Goal: Task Accomplishment & Management: Use online tool/utility

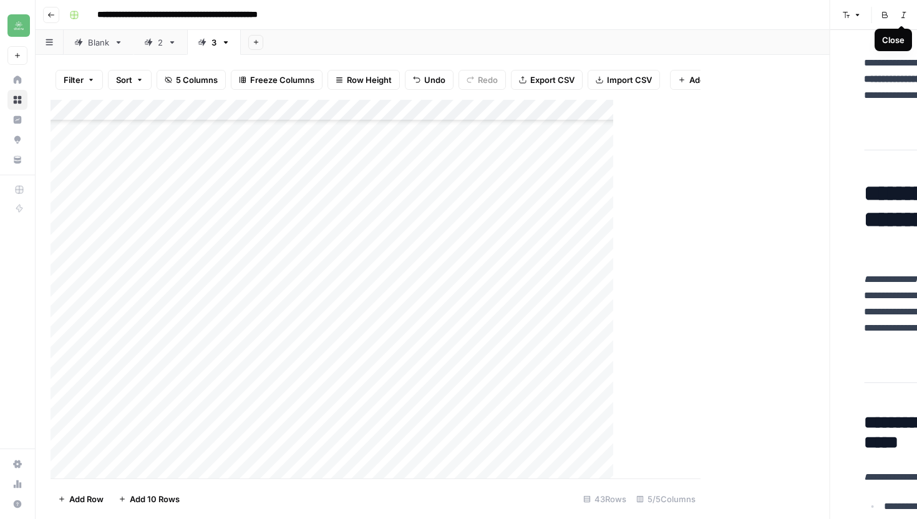
scroll to position [575, 0]
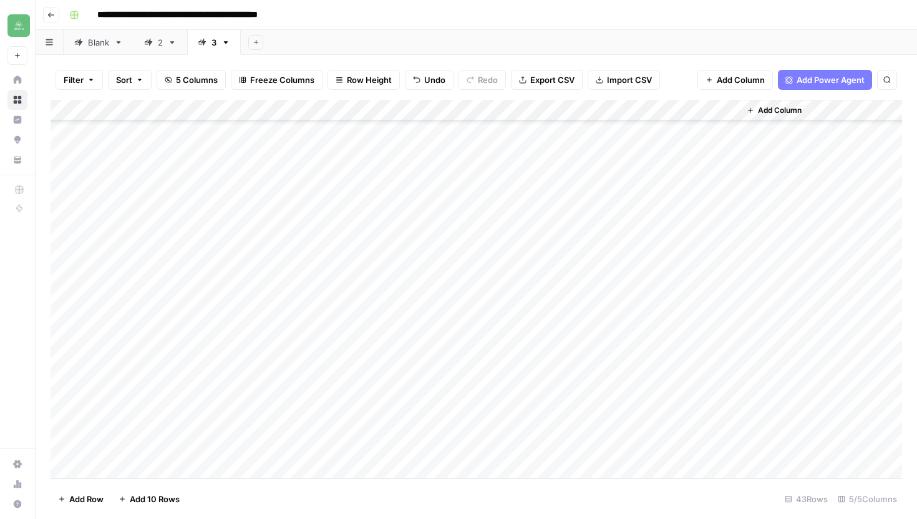
click at [52, 17] on icon "button" at bounding box center [50, 14] width 7 height 7
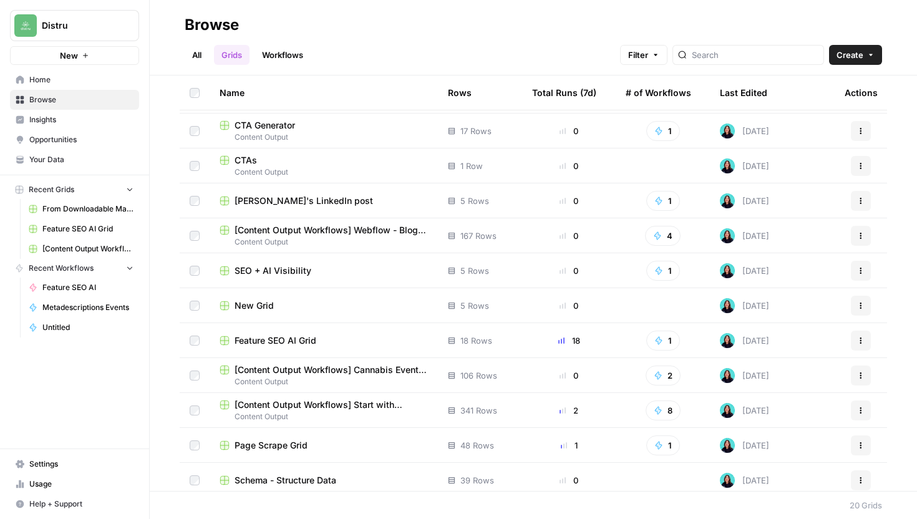
scroll to position [318, 0]
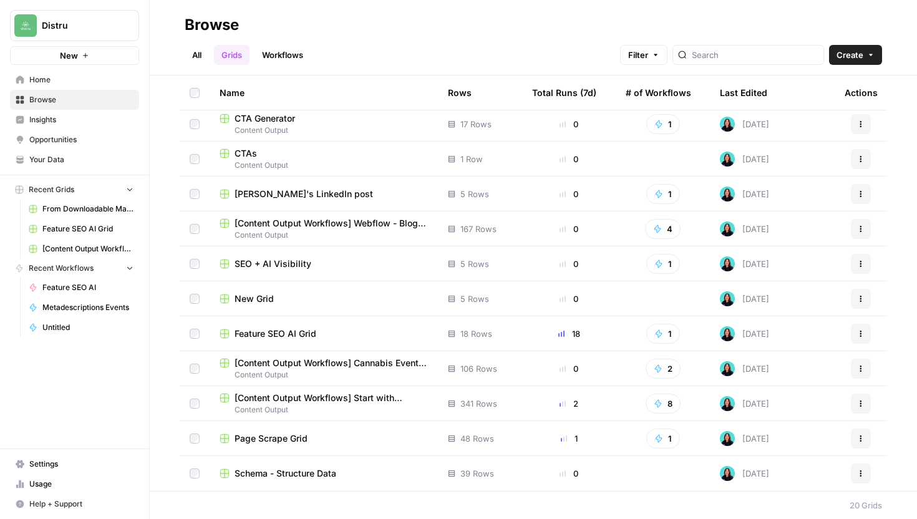
click at [306, 448] on td "Page Scrape Grid" at bounding box center [324, 438] width 228 height 34
click at [298, 437] on span "Page Scrape Grid" at bounding box center [271, 438] width 73 height 12
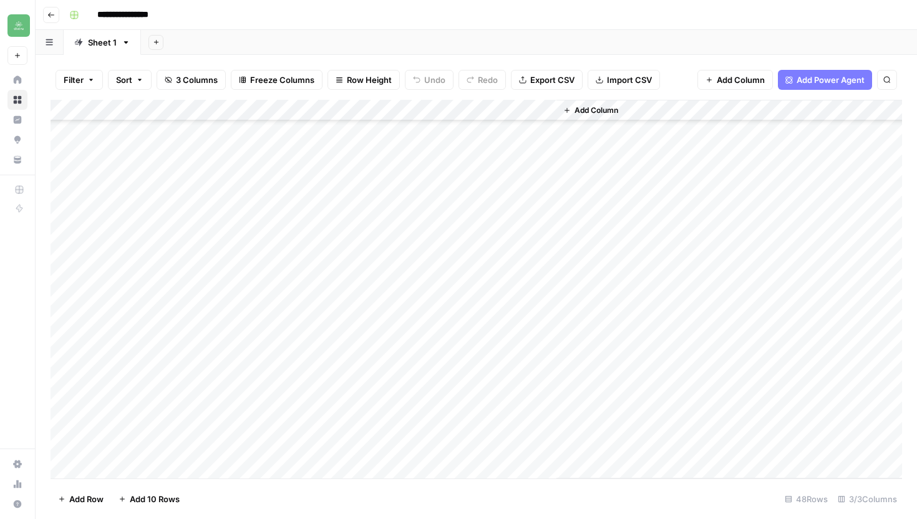
scroll to position [681, 0]
click at [180, 469] on div "Add Column" at bounding box center [477, 289] width 852 height 379
click at [202, 453] on textarea at bounding box center [213, 447] width 239 height 17
type textarea "**********"
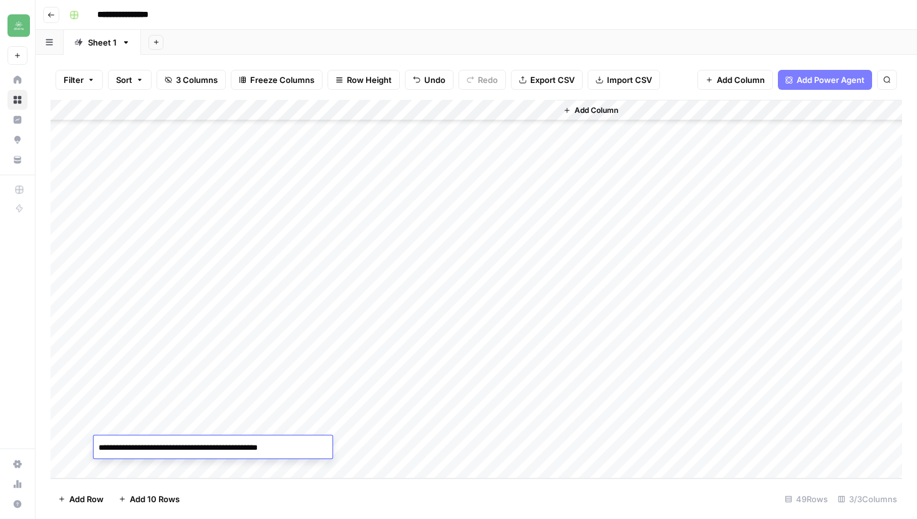
click at [404, 444] on div "Add Column" at bounding box center [477, 289] width 852 height 379
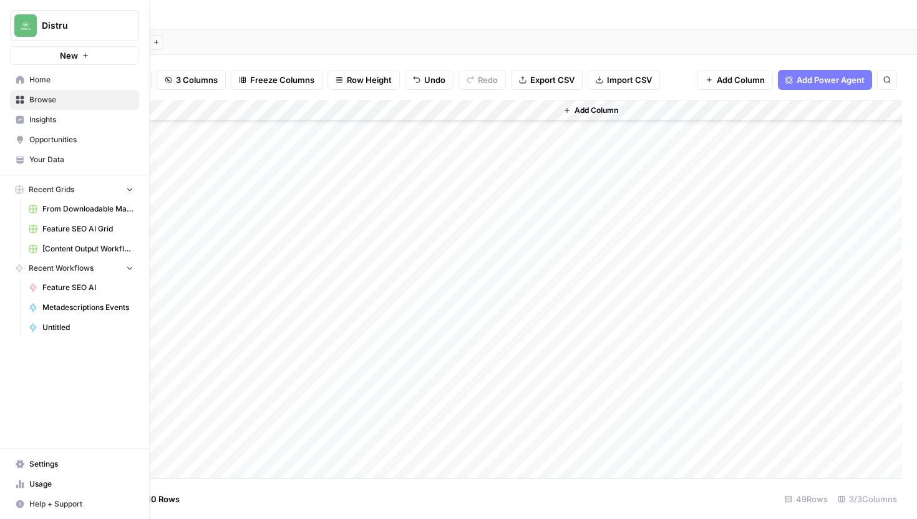
click at [83, 161] on span "Your Data" at bounding box center [81, 159] width 104 height 11
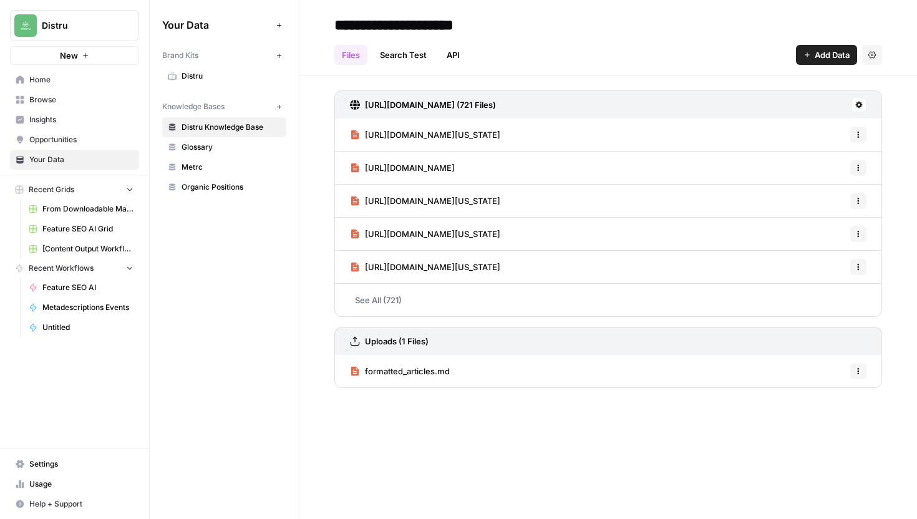
click at [113, 190] on button "Recent Grids" at bounding box center [74, 189] width 129 height 19
click at [119, 208] on button "Recent Workflows" at bounding box center [74, 208] width 129 height 19
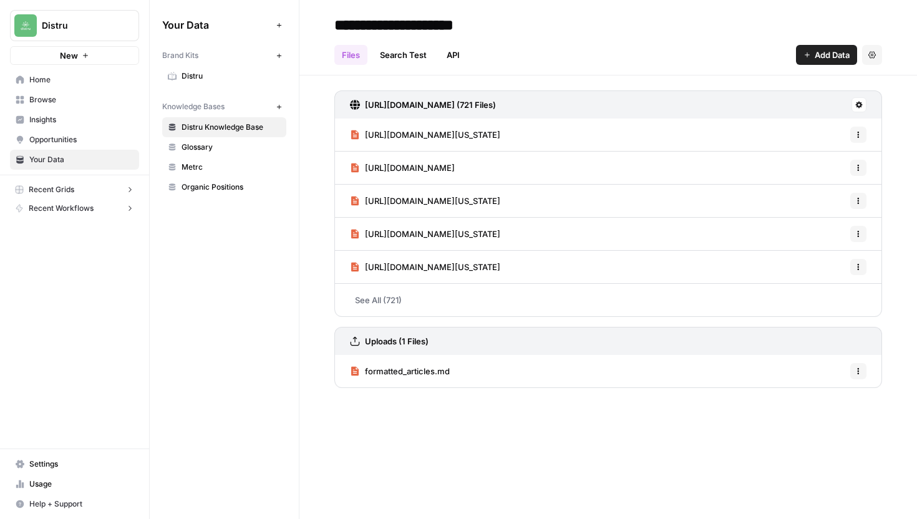
click at [106, 198] on button "Recent Grids" at bounding box center [74, 189] width 129 height 19
click at [110, 214] on button "Recent Workflows" at bounding box center [74, 208] width 129 height 19
click at [117, 206] on button "Recent Workflows" at bounding box center [74, 208] width 129 height 19
click at [77, 106] on link "Browse" at bounding box center [74, 100] width 129 height 20
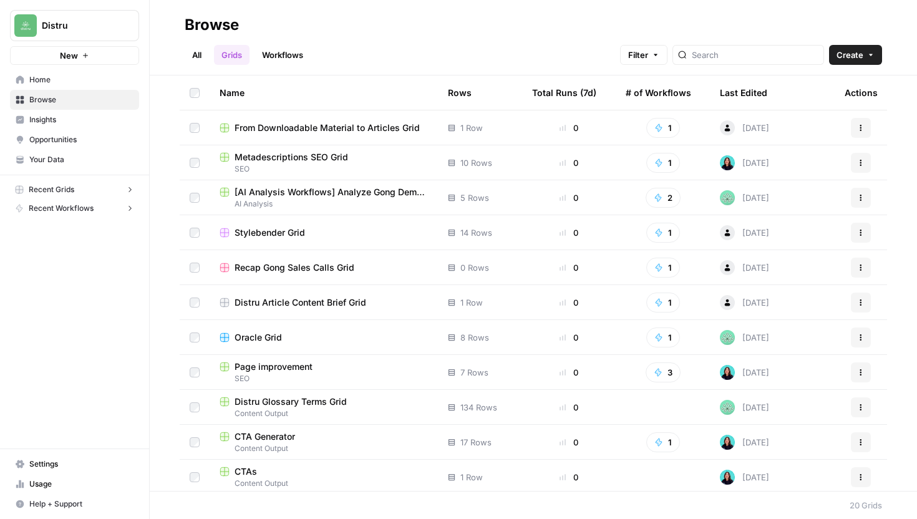
click at [284, 55] on link "Workflows" at bounding box center [283, 55] width 56 height 20
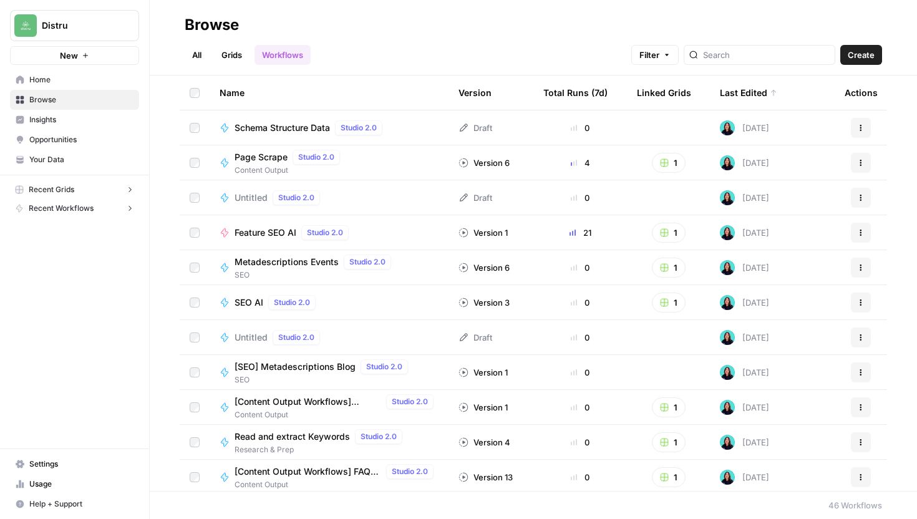
click at [864, 53] on span "Create" at bounding box center [861, 55] width 27 height 12
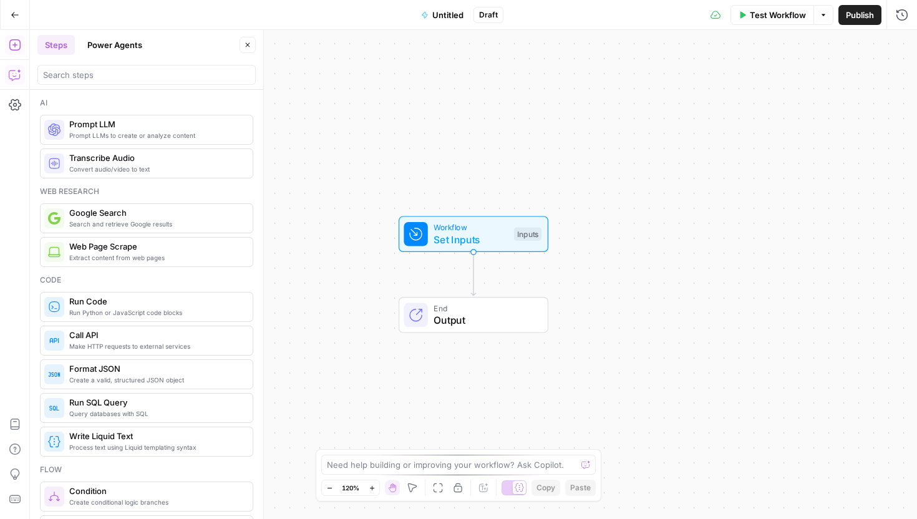
click at [10, 73] on icon "button" at bounding box center [15, 75] width 12 height 12
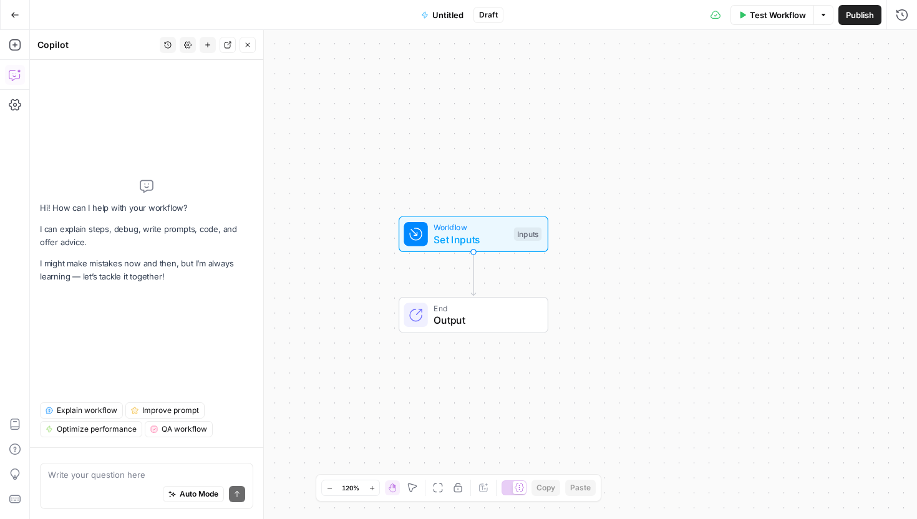
click at [153, 477] on textarea at bounding box center [146, 475] width 197 height 12
type textarea "I"
click at [15, 13] on icon "button" at bounding box center [15, 15] width 9 height 9
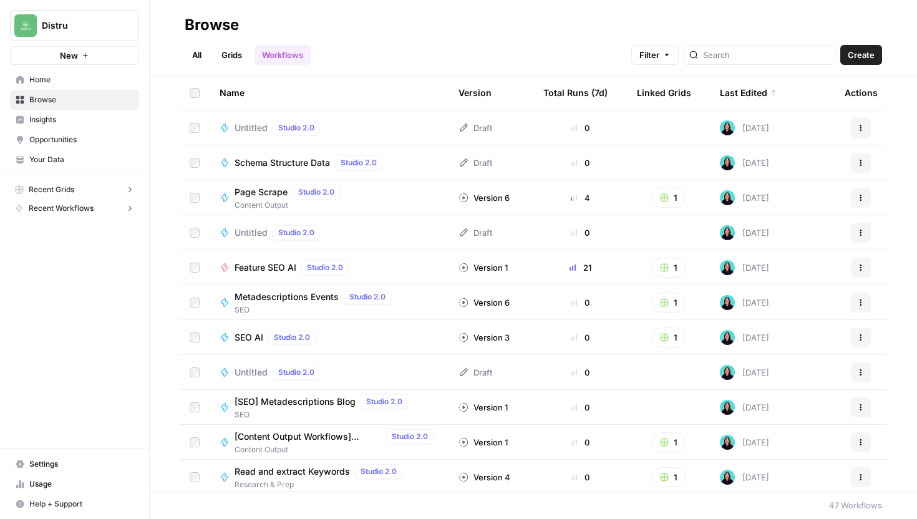
click at [223, 57] on link "Grids" at bounding box center [232, 55] width 36 height 20
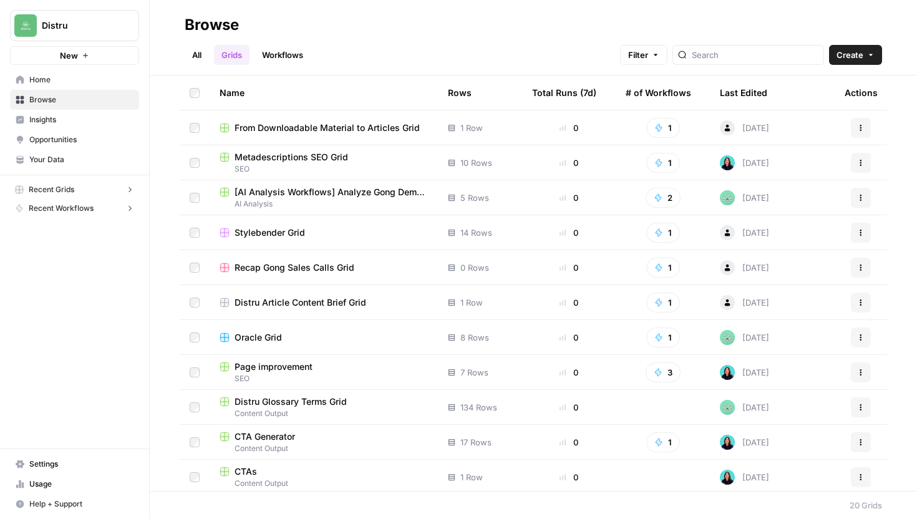
click at [877, 56] on button "Create" at bounding box center [855, 55] width 53 height 20
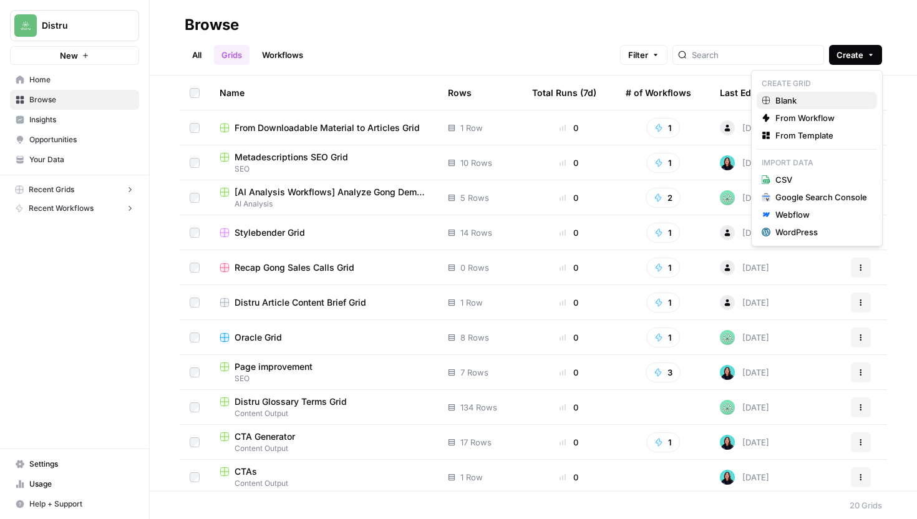
click at [818, 100] on span "Blank" at bounding box center [822, 100] width 92 height 12
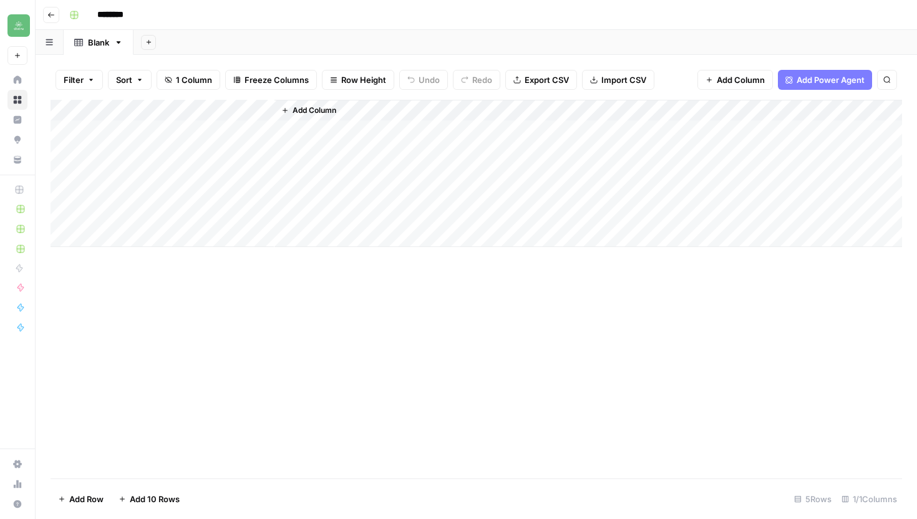
click at [89, 80] on icon "button" at bounding box center [90, 79] width 7 height 7
click at [265, 109] on div "Add Column" at bounding box center [477, 173] width 852 height 147
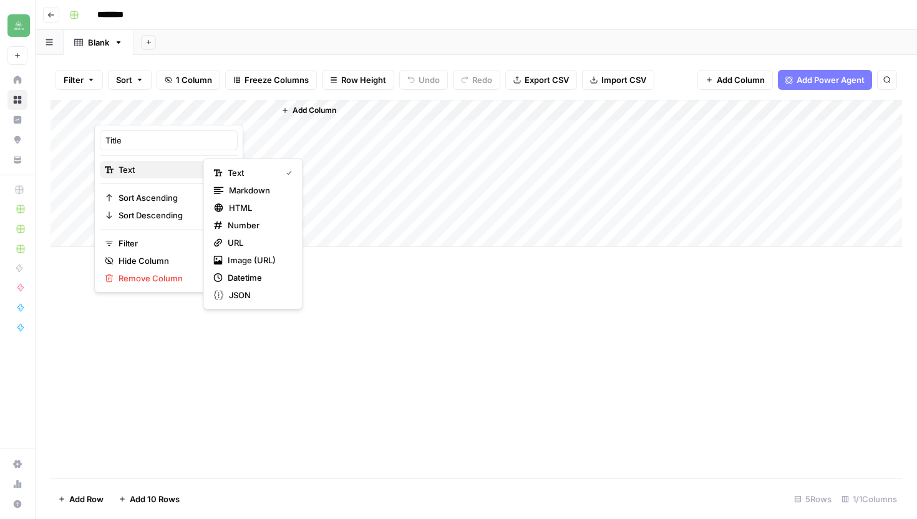
click at [191, 175] on div "Text" at bounding box center [169, 169] width 128 height 12
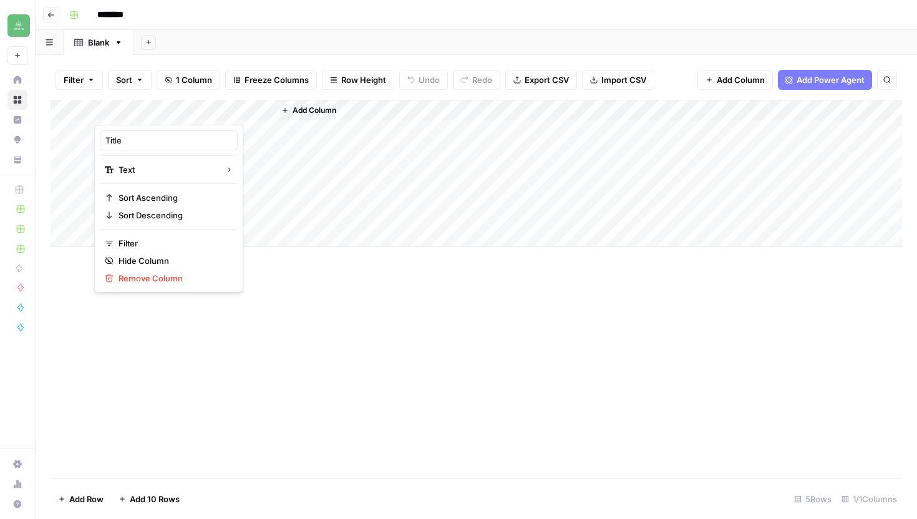
click at [183, 63] on div "Filter Sort 1 Column Freeze Columns Row Height Undo Redo Export CSV Import CSV …" at bounding box center [477, 80] width 852 height 40
click at [48, 17] on icon "button" at bounding box center [50, 14] width 7 height 7
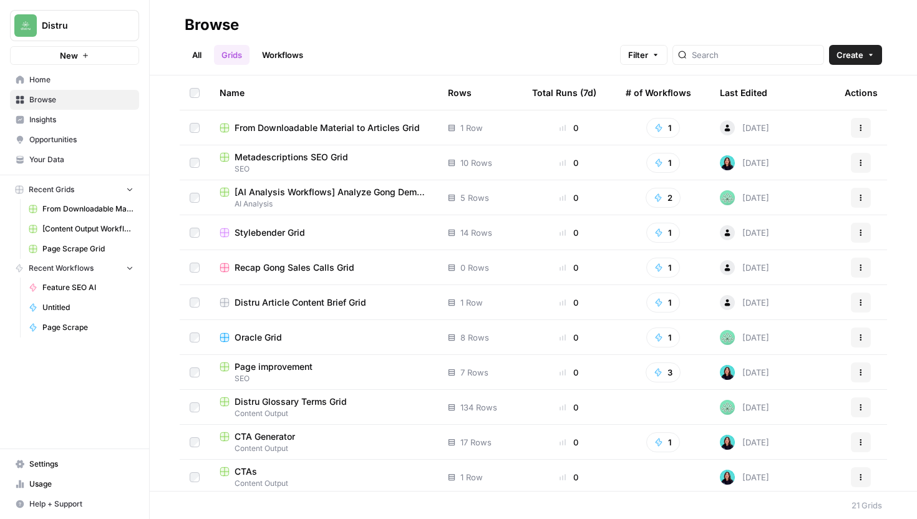
click at [867, 61] on button "Create" at bounding box center [855, 55] width 53 height 20
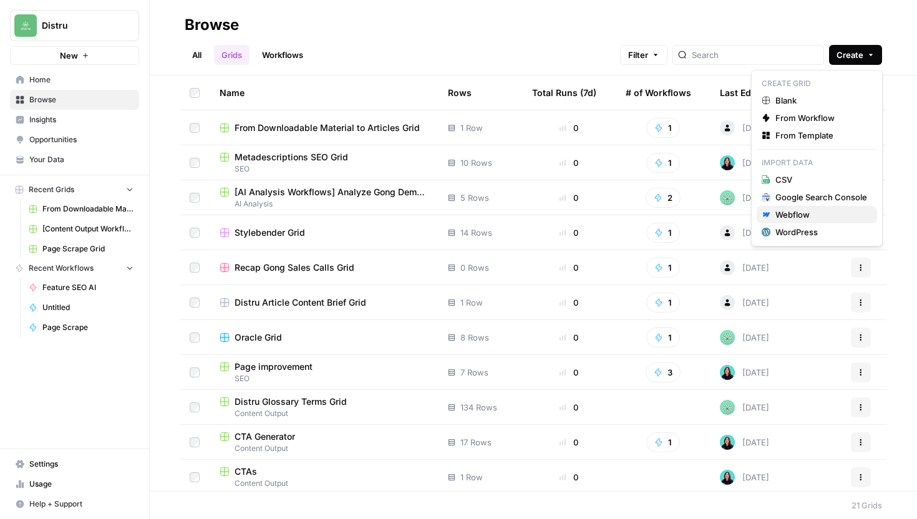
click at [810, 218] on div "Webflow" at bounding box center [822, 214] width 92 height 12
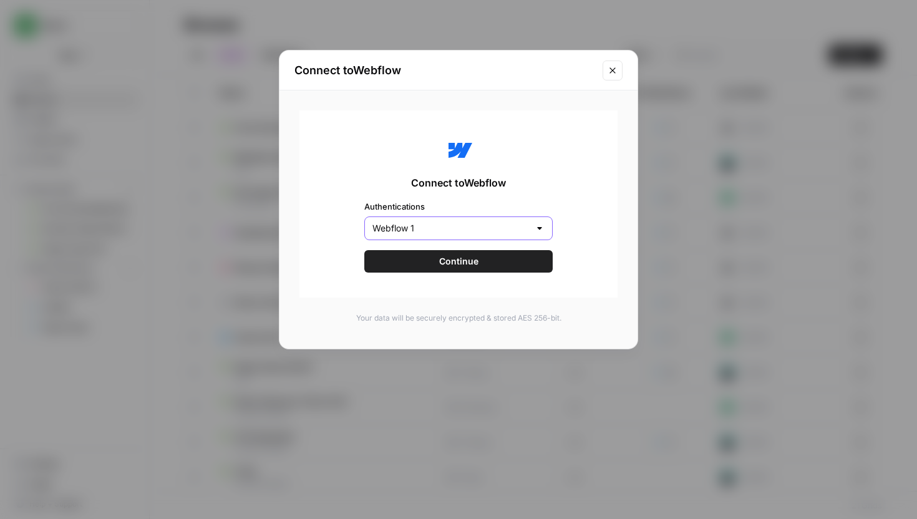
click at [521, 230] on input "Webflow 1" at bounding box center [450, 228] width 157 height 12
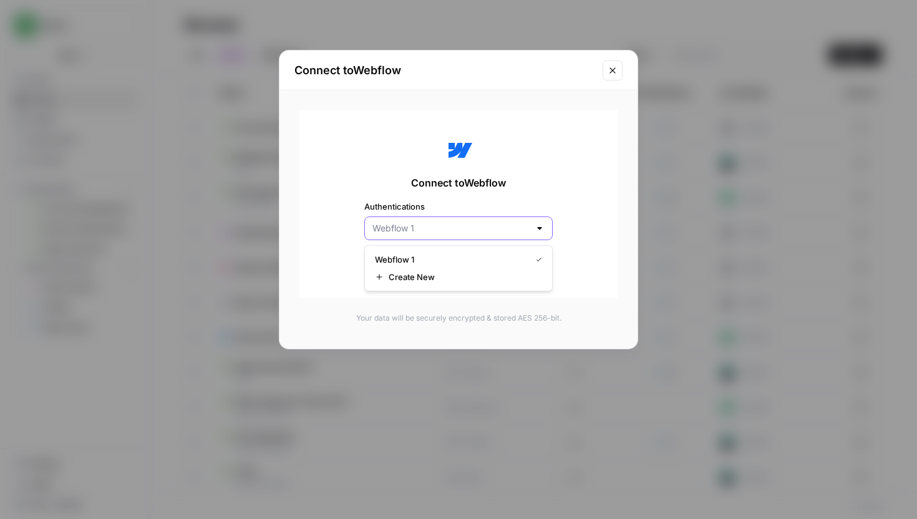
click at [521, 230] on input "Authentications" at bounding box center [450, 228] width 157 height 12
click at [576, 240] on div "Connect to Webflow Authentications Continue" at bounding box center [458, 203] width 318 height 187
type input "Webflow 1"
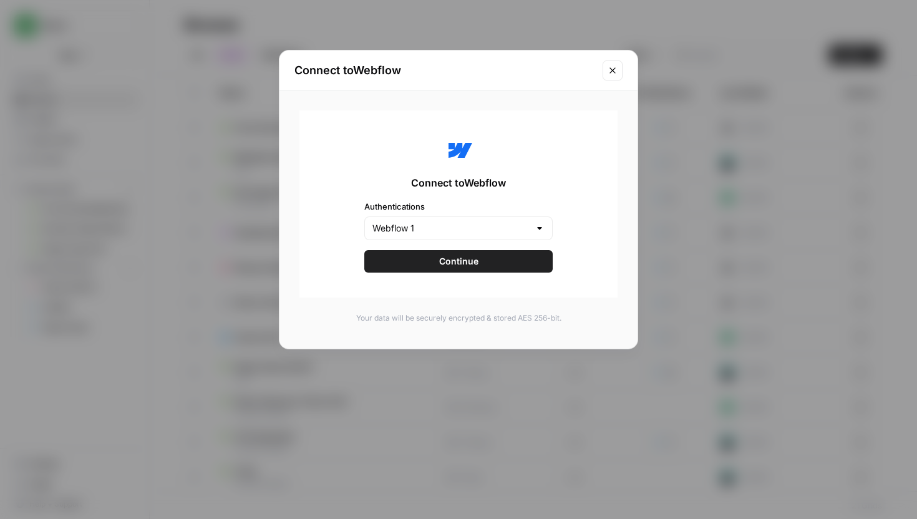
click at [515, 264] on button "Continue" at bounding box center [458, 261] width 188 height 22
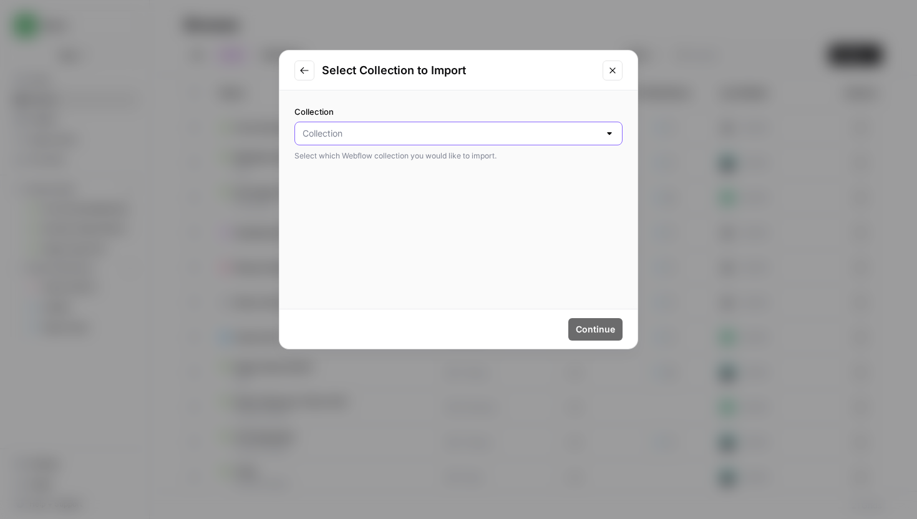
click at [580, 130] on input "Collection" at bounding box center [451, 133] width 297 height 12
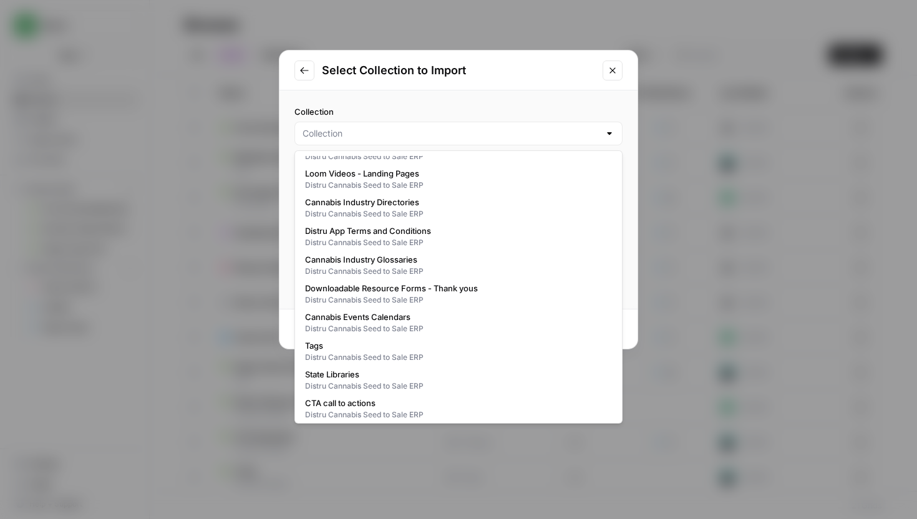
scroll to position [341, 0]
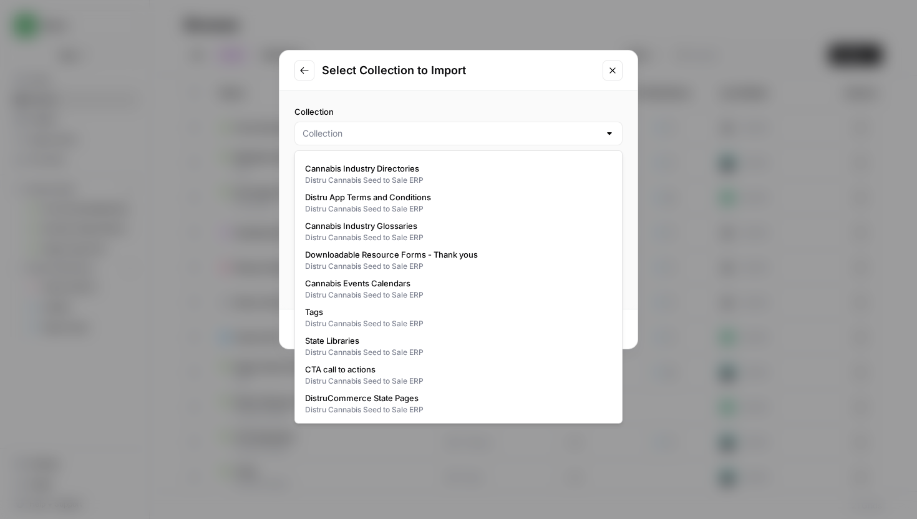
click at [583, 93] on div "Collection Select which Webflow collection you would like to import." at bounding box center [459, 133] width 358 height 86
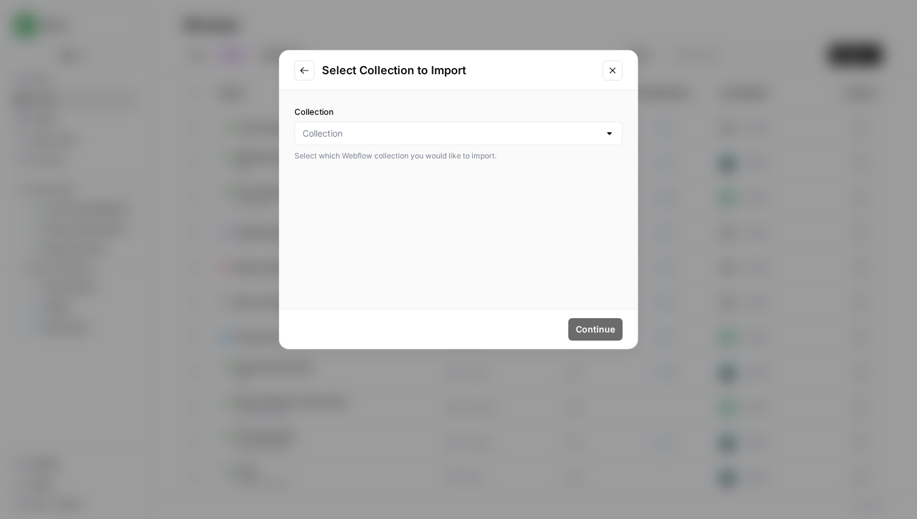
click at [607, 137] on div at bounding box center [610, 133] width 10 height 12
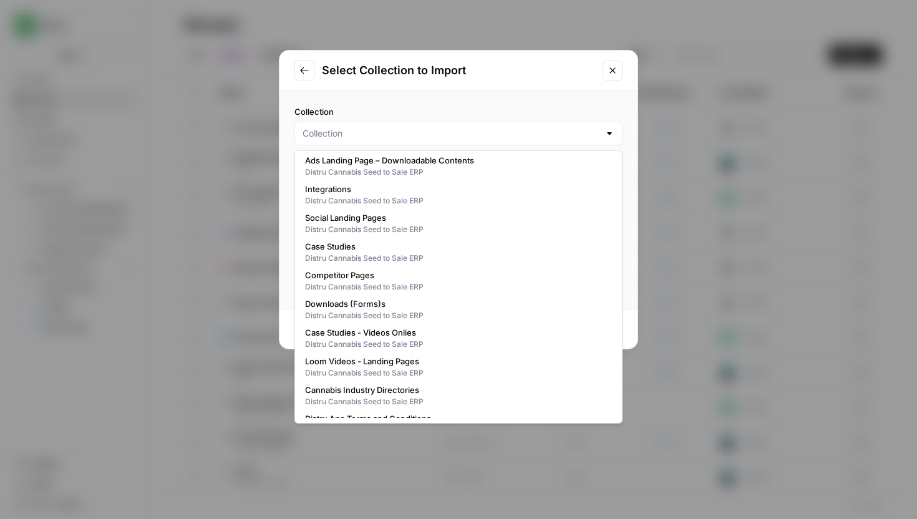
scroll to position [117, 0]
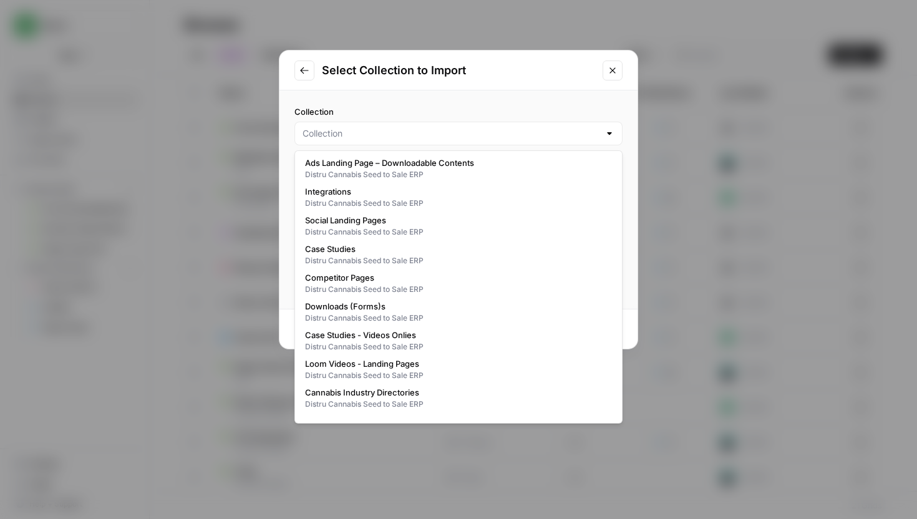
click at [615, 66] on icon "Close modal" at bounding box center [613, 71] width 10 height 10
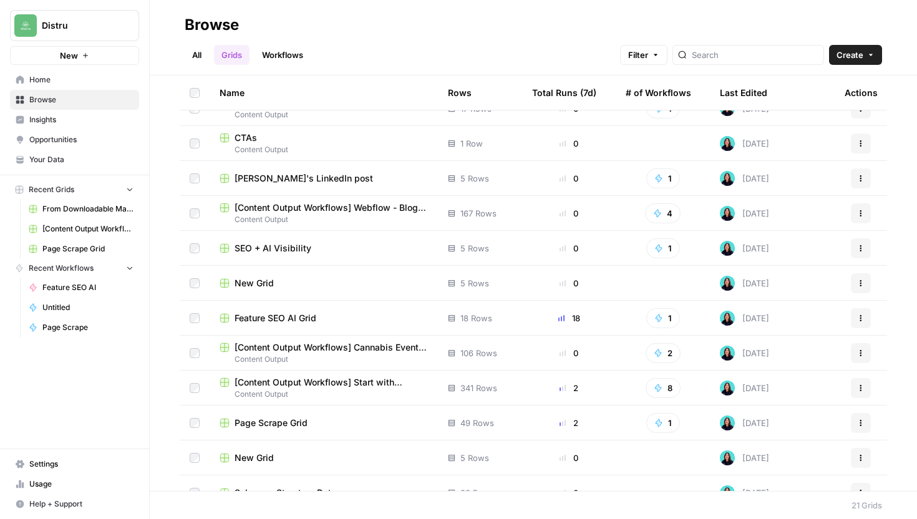
scroll to position [353, 0]
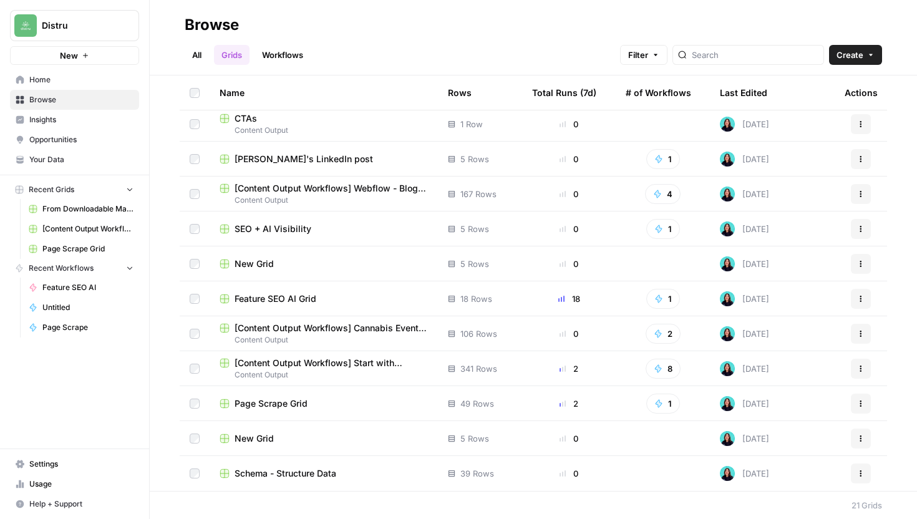
click at [364, 331] on span "[Content Output Workflows] Cannabis Events Grid" at bounding box center [331, 328] width 193 height 12
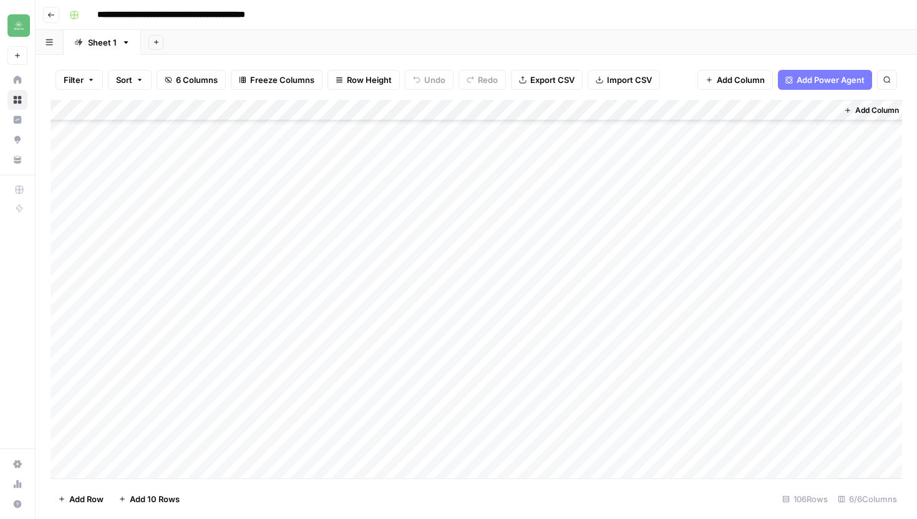
scroll to position [1911, 0]
click at [162, 462] on div "Add Column" at bounding box center [477, 289] width 852 height 379
click at [140, 444] on textarea at bounding box center [194, 447] width 200 height 17
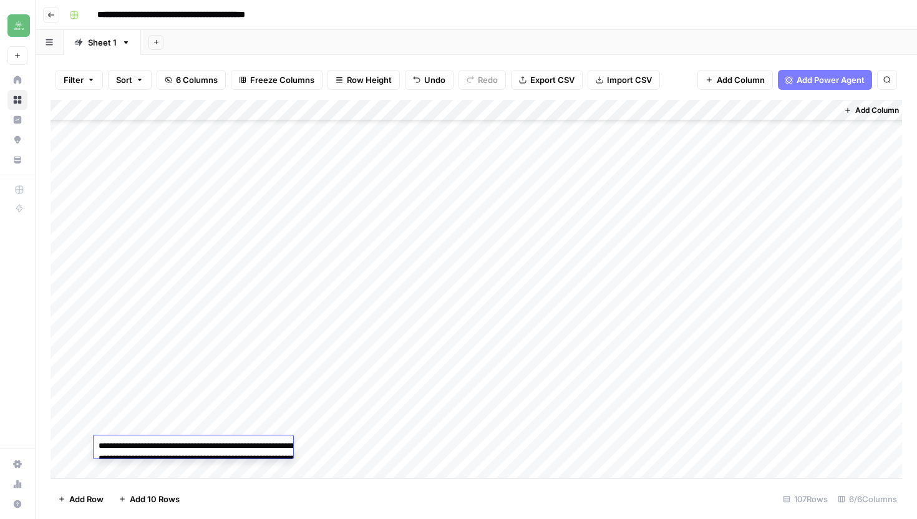
type textarea "**********"
click at [368, 457] on div "Add Column" at bounding box center [477, 289] width 852 height 379
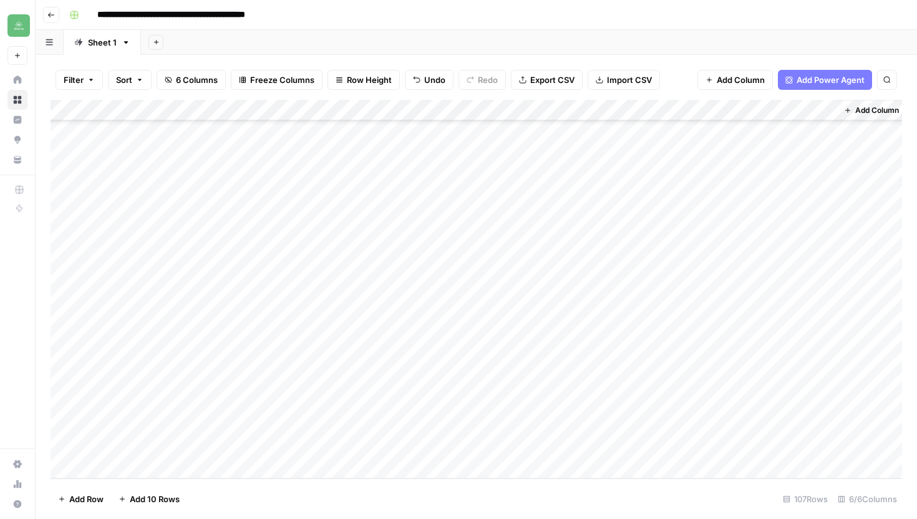
click at [316, 445] on div "Add Column" at bounding box center [477, 289] width 852 height 379
type textarea "**********"
click at [495, 450] on div "Add Column" at bounding box center [477, 289] width 852 height 379
click at [485, 445] on div "Add Column" at bounding box center [477, 289] width 852 height 379
click at [673, 445] on div "Add Column" at bounding box center [477, 289] width 852 height 379
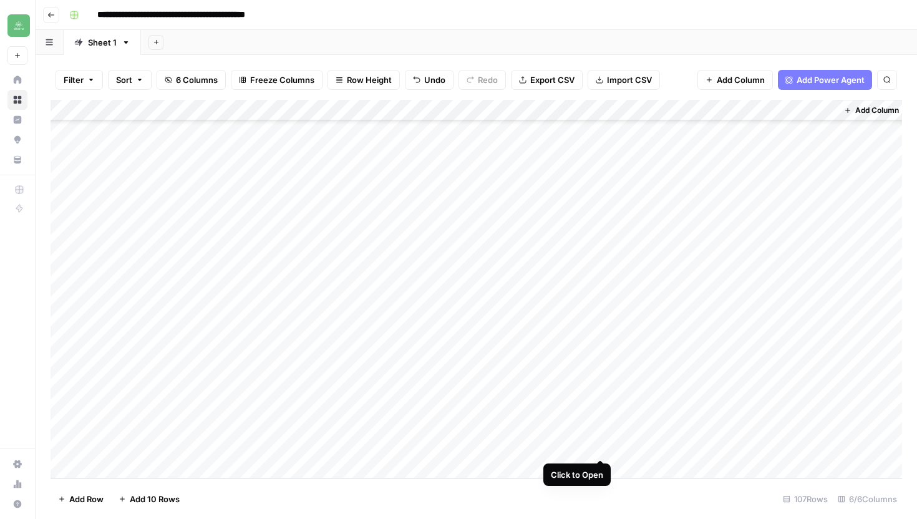
click at [595, 447] on div "Add Column" at bounding box center [477, 289] width 852 height 379
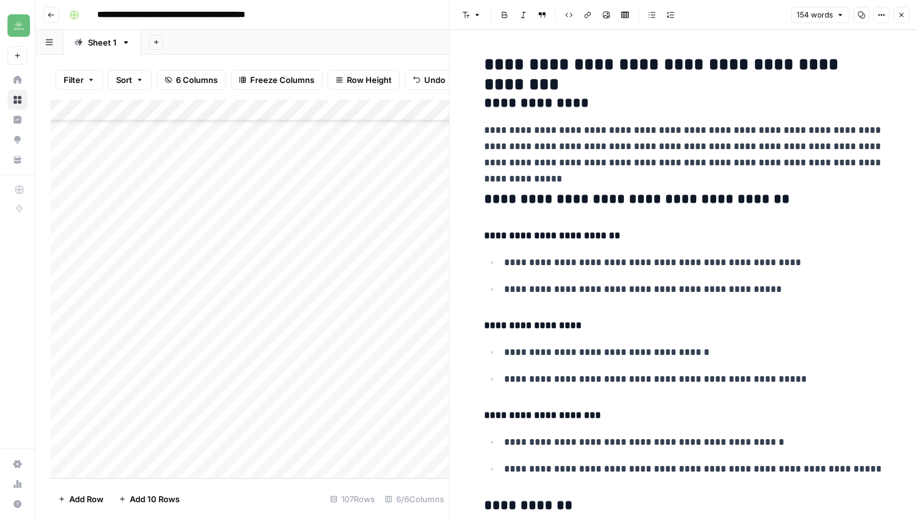
click at [862, 19] on button "Copy" at bounding box center [862, 15] width 16 height 16
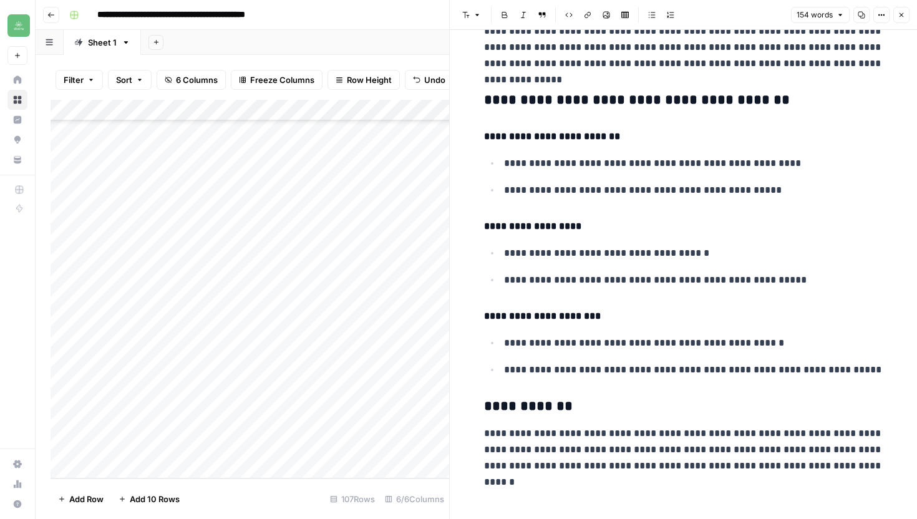
click at [905, 9] on button "Close" at bounding box center [901, 15] width 16 height 16
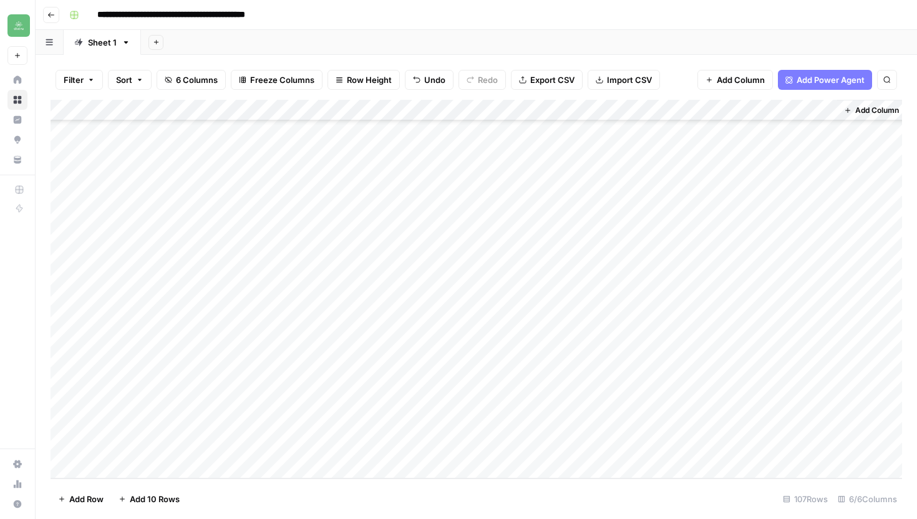
click at [804, 450] on div "Add Column" at bounding box center [477, 289] width 852 height 379
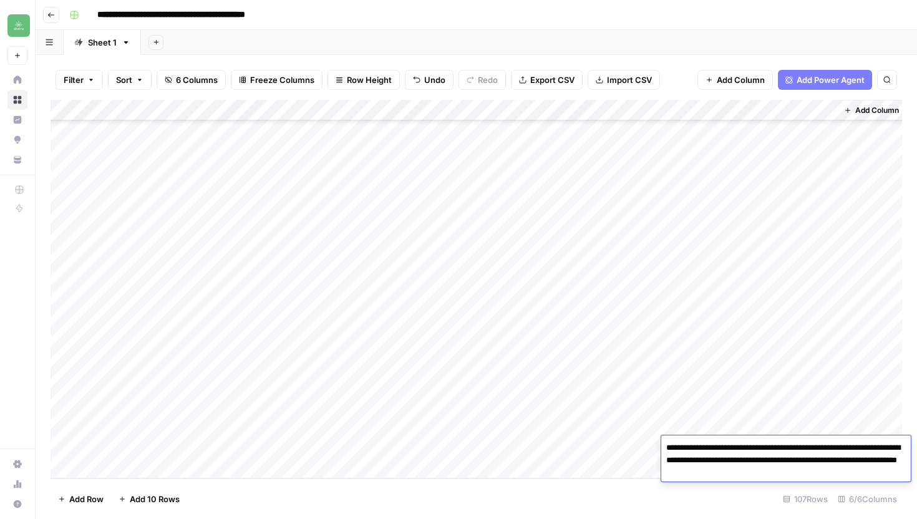
drag, startPoint x: 699, startPoint y: 448, endPoint x: 835, endPoint y: 486, distance: 140.6
click at [835, 486] on body "**********" at bounding box center [458, 259] width 917 height 519
click at [668, 449] on textarea "**********" at bounding box center [786, 460] width 250 height 42
drag, startPoint x: 668, startPoint y: 449, endPoint x: 826, endPoint y: 473, distance: 160.3
click at [826, 473] on textarea "**********" at bounding box center [786, 460] width 250 height 42
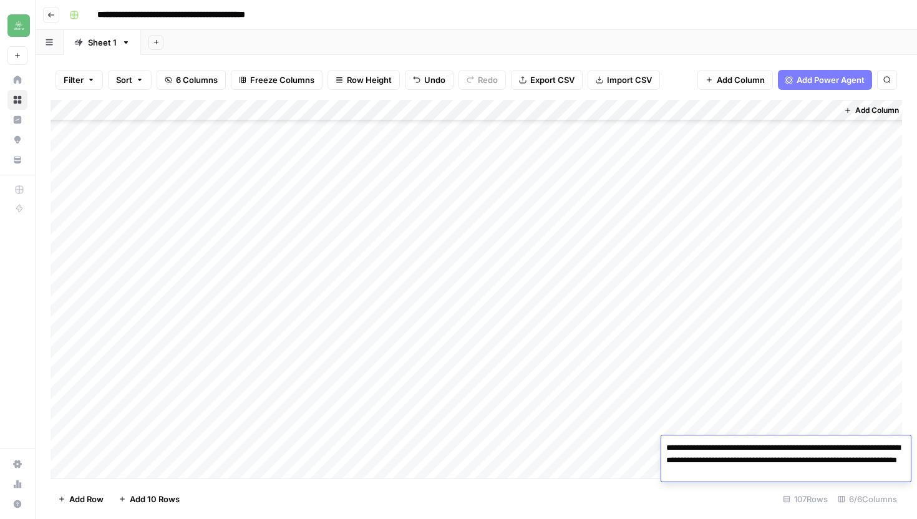
scroll to position [1631, 0]
click at [238, 180] on div "Add Column" at bounding box center [477, 289] width 852 height 379
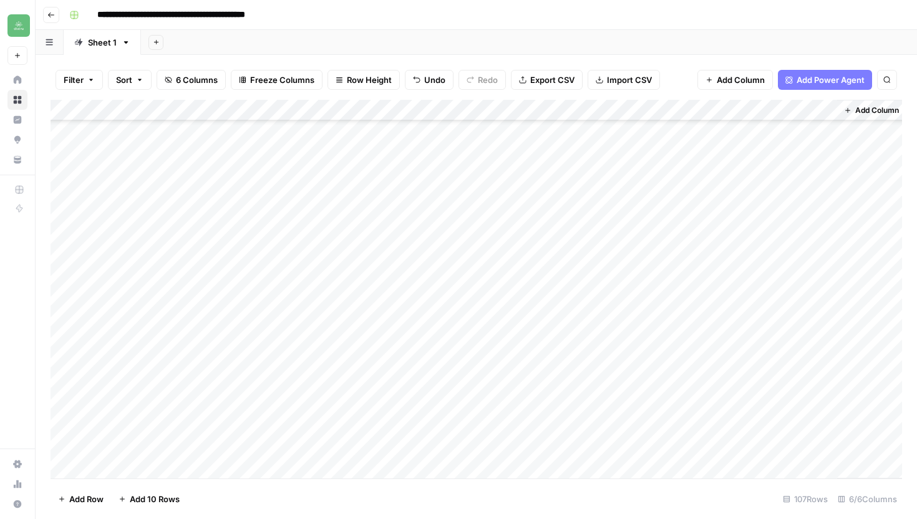
click at [238, 180] on div "Add Column" at bounding box center [477, 289] width 852 height 379
drag, startPoint x: 275, startPoint y: 186, endPoint x: 117, endPoint y: 175, distance: 158.3
click at [117, 175] on textarea "**********" at bounding box center [219, 183] width 250 height 30
type textarea "*"
paste textarea "**********"
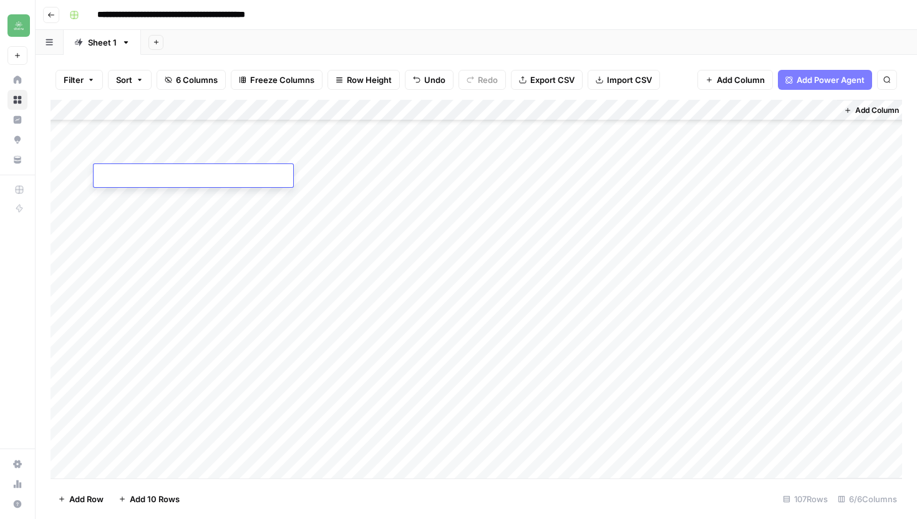
type textarea "**********"
click at [429, 175] on div "Add Column" at bounding box center [477, 289] width 852 height 379
click at [370, 173] on div "Add Column" at bounding box center [477, 289] width 852 height 379
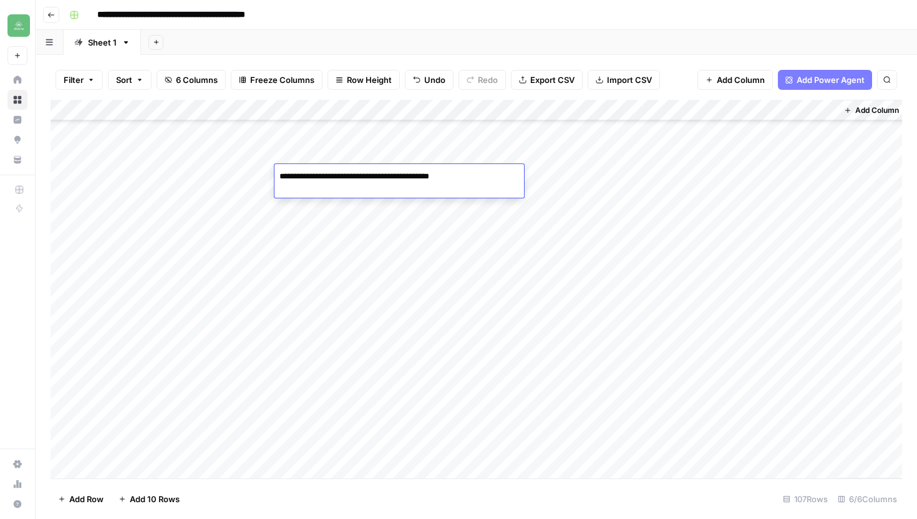
click at [494, 183] on div "Add Column" at bounding box center [477, 289] width 852 height 379
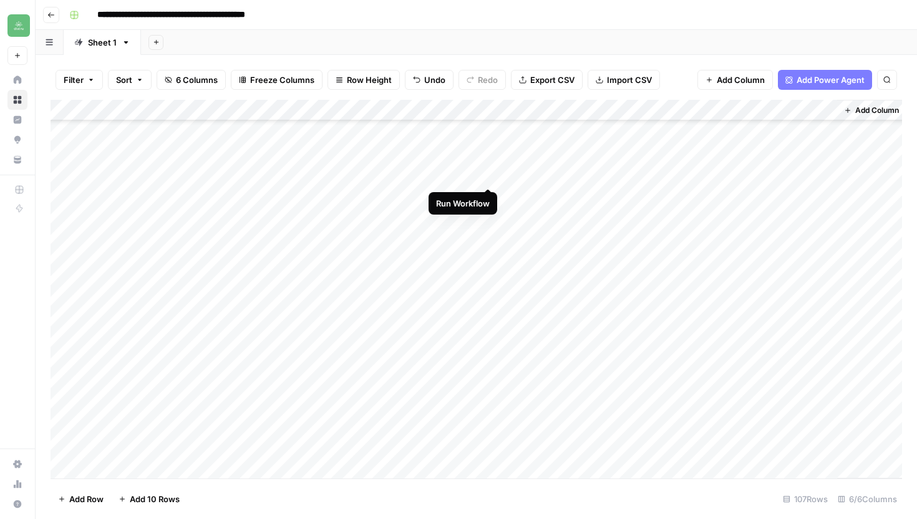
click at [490, 174] on div "Add Column" at bounding box center [477, 289] width 852 height 379
click at [49, 12] on icon "button" at bounding box center [50, 14] width 7 height 7
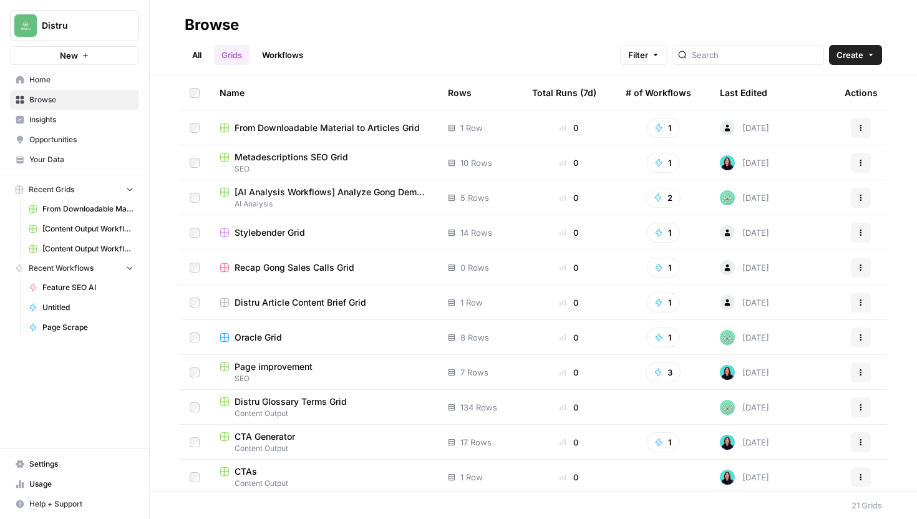
click at [63, 157] on span "Your Data" at bounding box center [81, 159] width 104 height 11
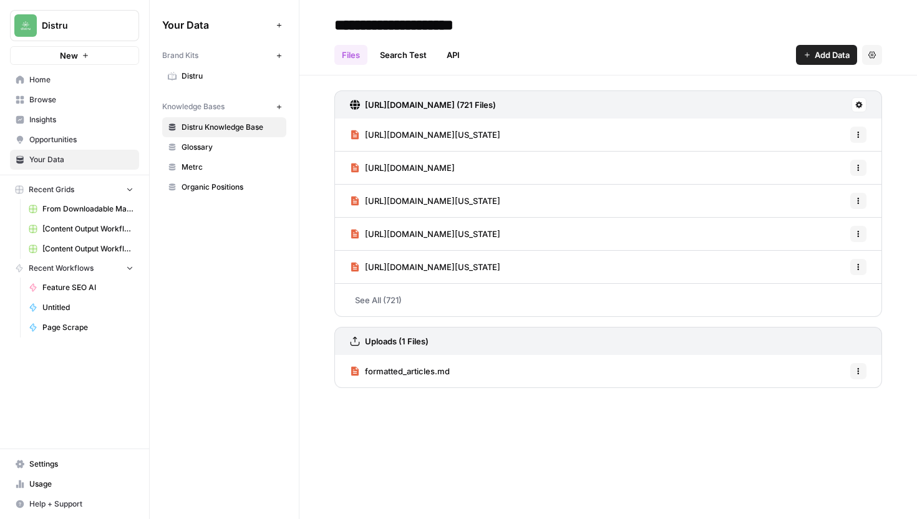
click at [84, 270] on span "Recent Workflows" at bounding box center [61, 268] width 65 height 11
click at [87, 271] on span "Recent Workflows" at bounding box center [61, 268] width 65 height 11
click at [79, 282] on span "Feature SEO AI" at bounding box center [87, 287] width 91 height 11
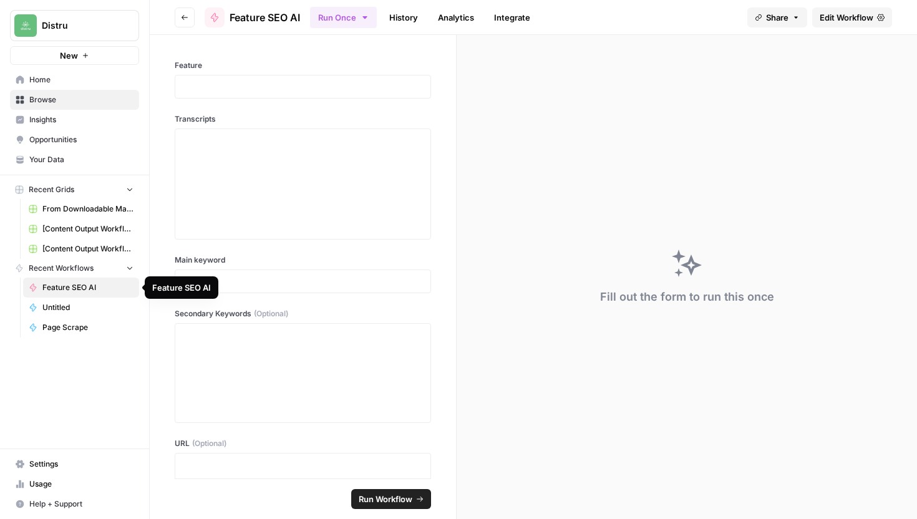
click at [87, 271] on span "Recent Workflows" at bounding box center [61, 268] width 65 height 11
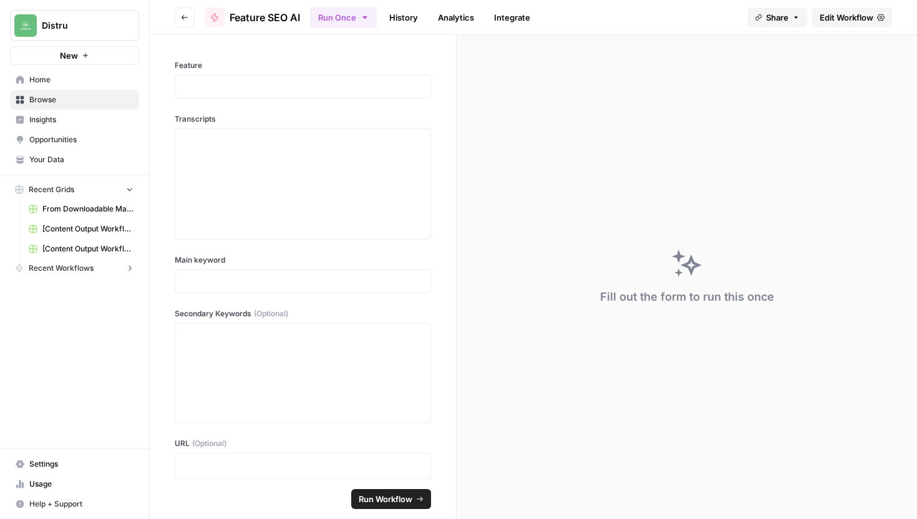
click at [87, 271] on span "Recent Workflows" at bounding box center [61, 268] width 65 height 11
click at [183, 21] on button "Go back" at bounding box center [185, 17] width 20 height 20
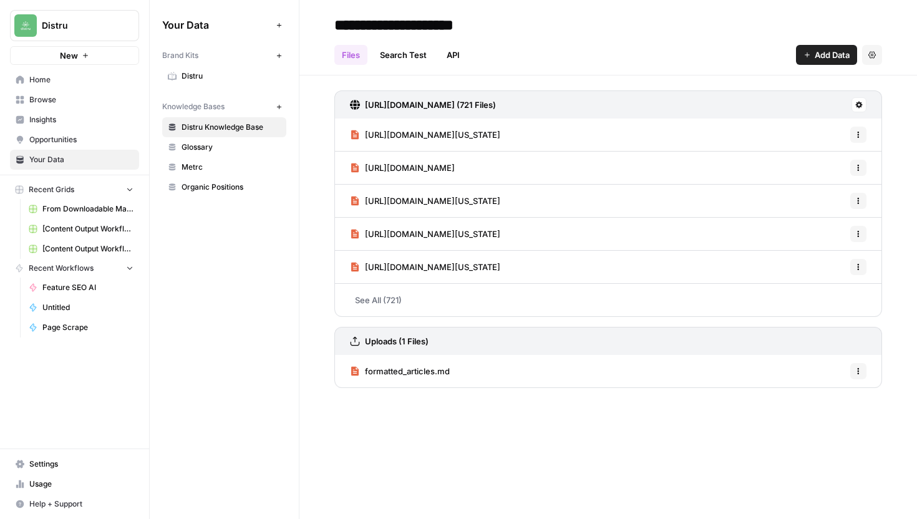
click at [75, 98] on span "Browse" at bounding box center [81, 99] width 104 height 11
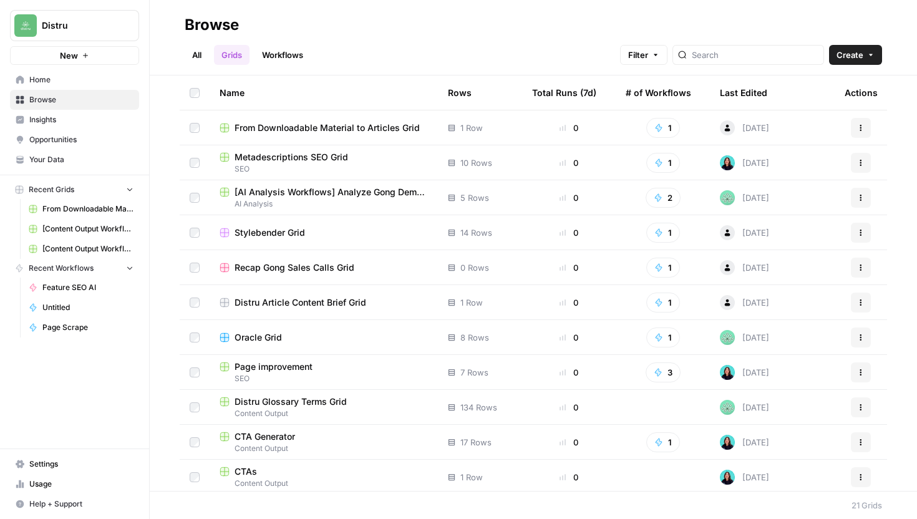
click at [277, 57] on link "Workflows" at bounding box center [283, 55] width 56 height 20
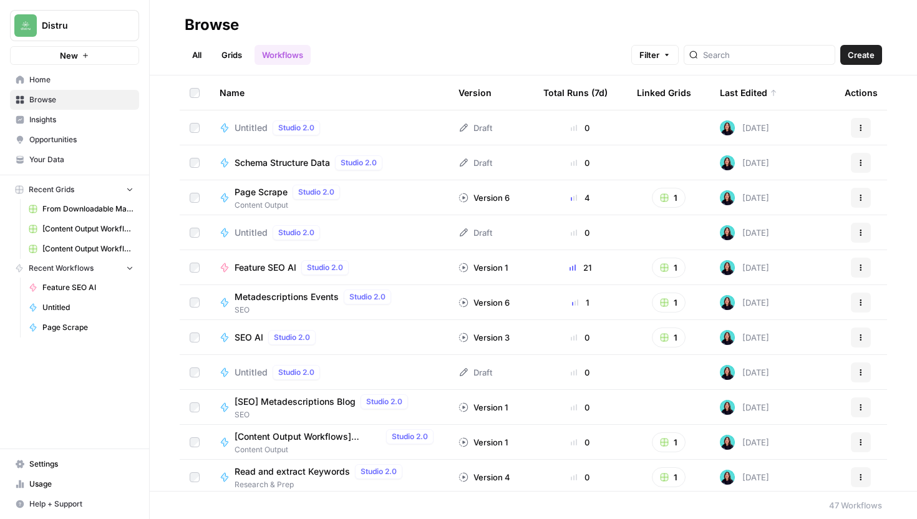
click at [283, 162] on span "Schema Structure Data" at bounding box center [282, 163] width 95 height 12
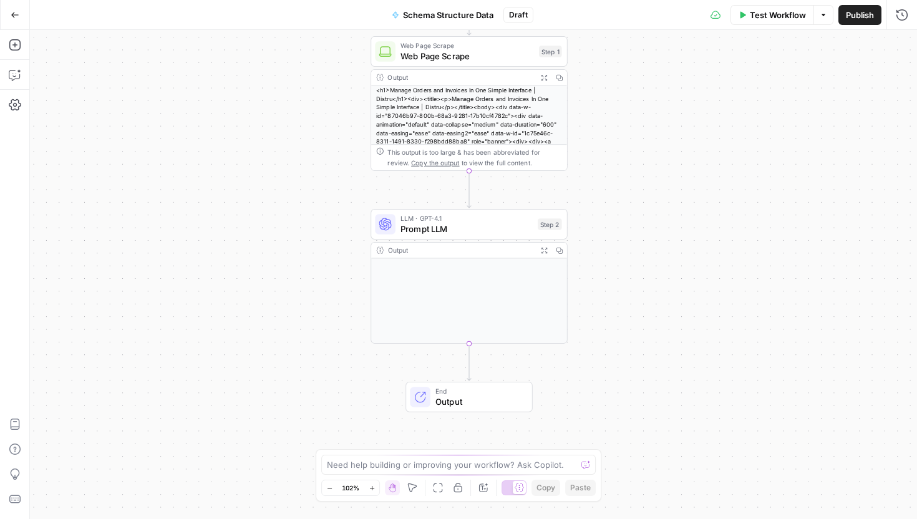
click at [487, 231] on span "Prompt LLM" at bounding box center [467, 228] width 132 height 12
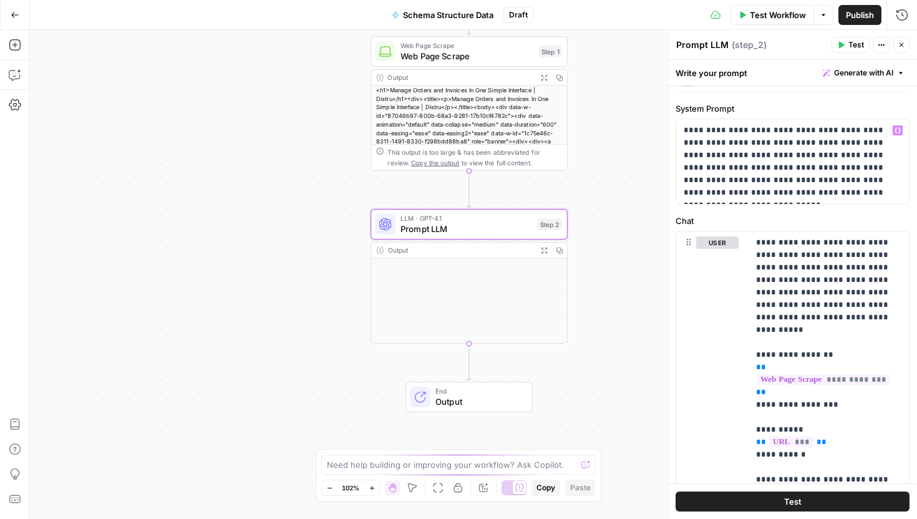
scroll to position [26, 0]
click at [862, 195] on p "**********" at bounding box center [793, 161] width 218 height 75
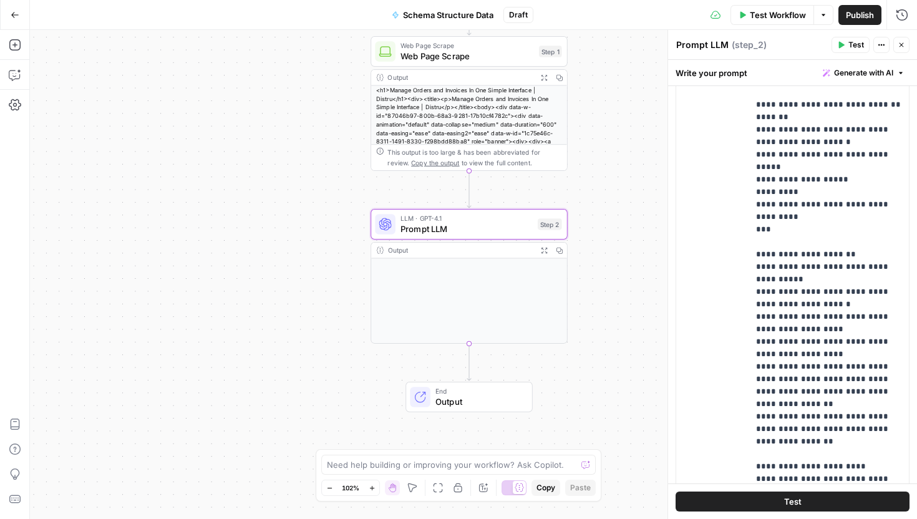
scroll to position [348, 0]
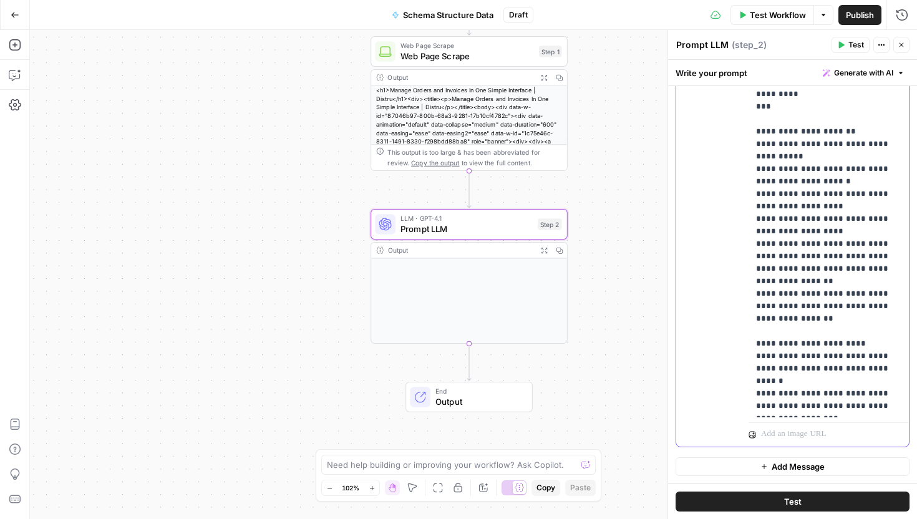
drag, startPoint x: 849, startPoint y: 410, endPoint x: 730, endPoint y: 74, distance: 356.8
click at [730, 74] on div "**********" at bounding box center [792, 289] width 249 height 459
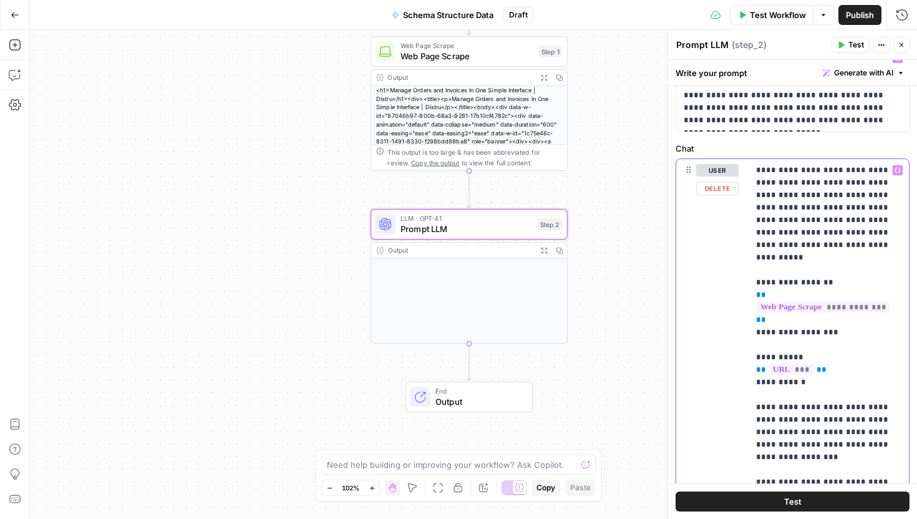
scroll to position [0, 0]
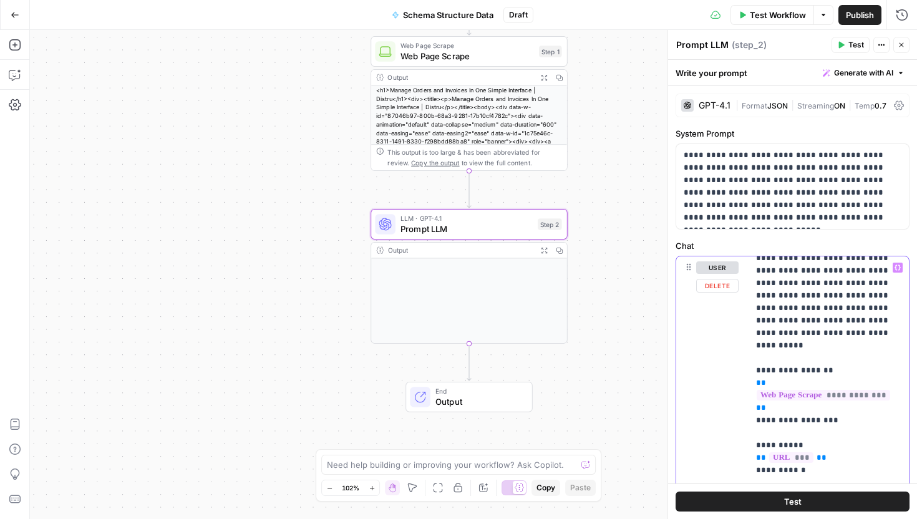
scroll to position [6, 0]
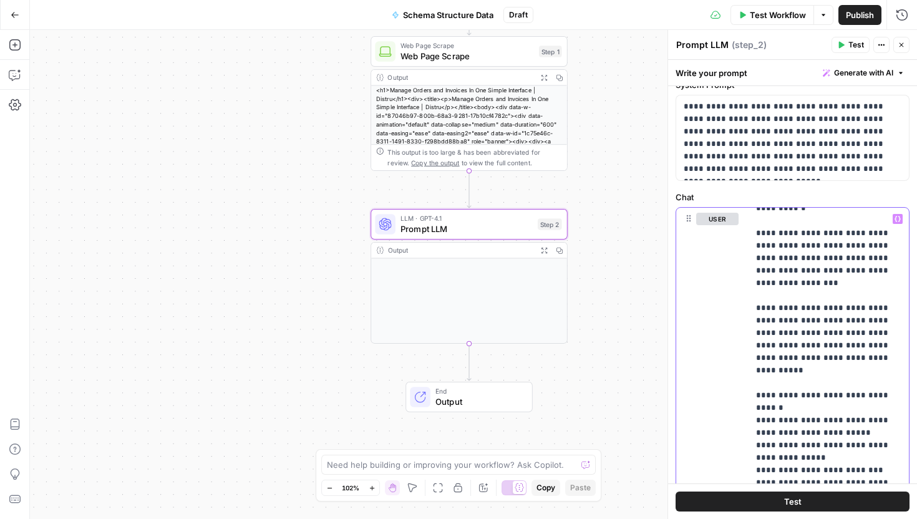
scroll to position [51, 0]
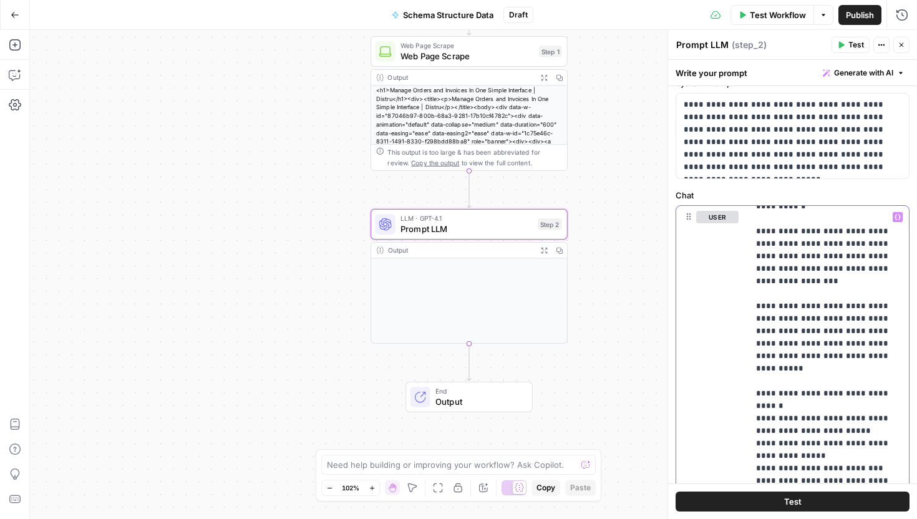
drag, startPoint x: 754, startPoint y: 321, endPoint x: 886, endPoint y: 518, distance: 237.9
click at [886, 518] on div "**********" at bounding box center [792, 289] width 249 height 459
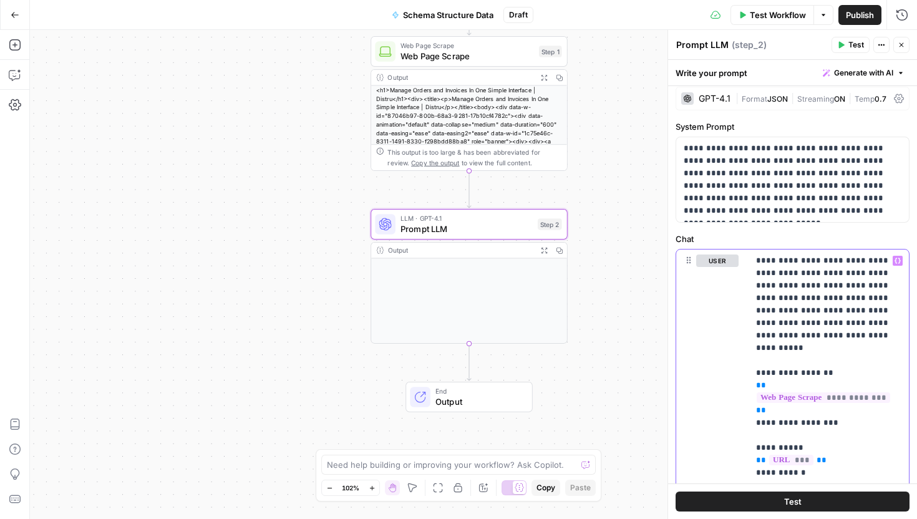
scroll to position [7, 0]
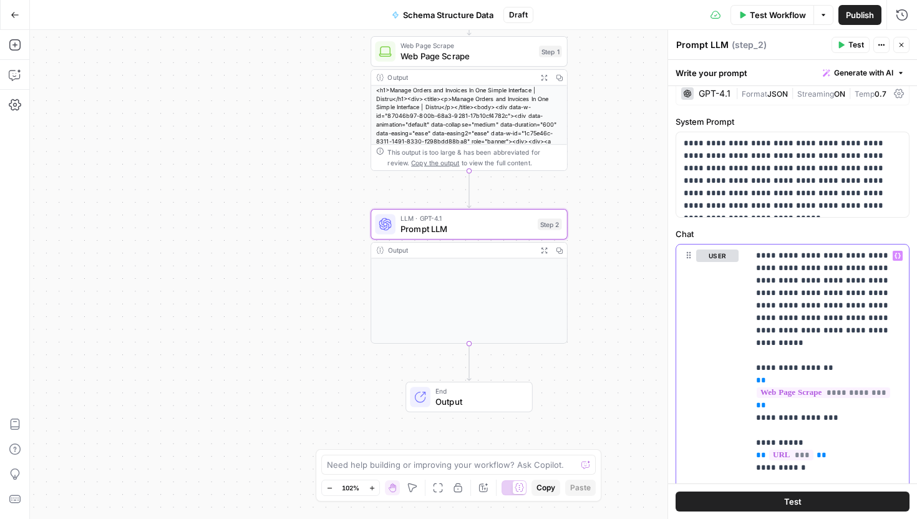
drag, startPoint x: 840, startPoint y: 404, endPoint x: 807, endPoint y: 474, distance: 77.3
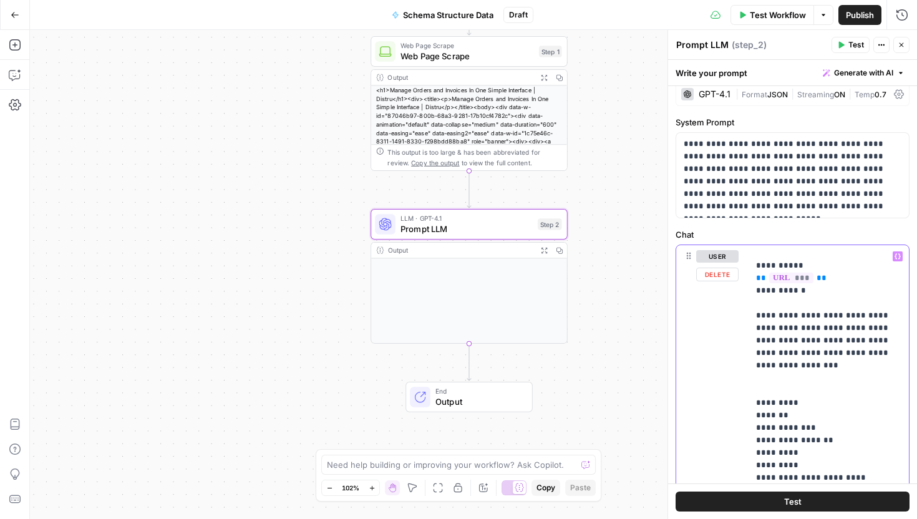
scroll to position [183, 0]
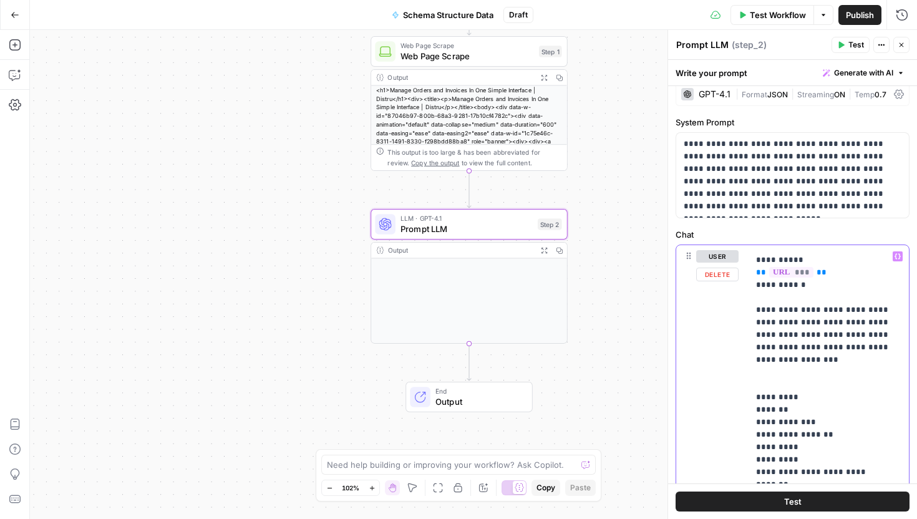
click at [756, 328] on div "**********" at bounding box center [829, 499] width 160 height 509
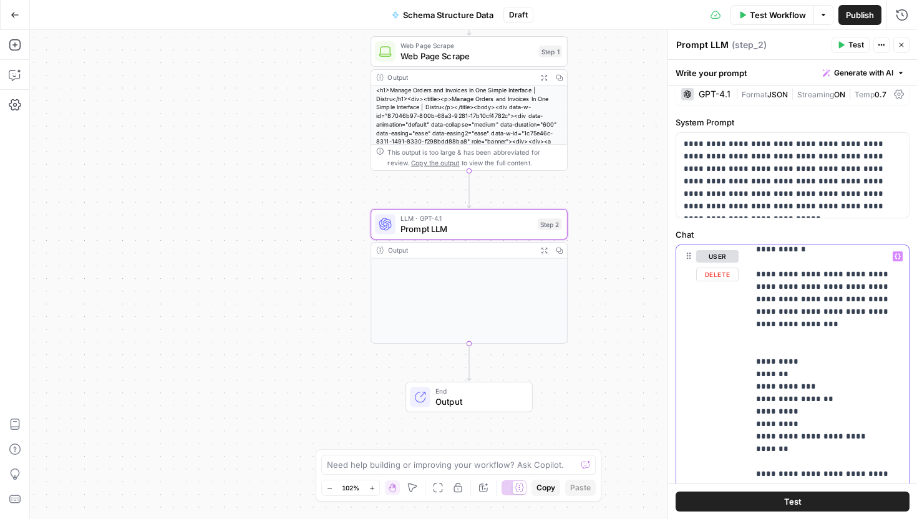
scroll to position [212, 0]
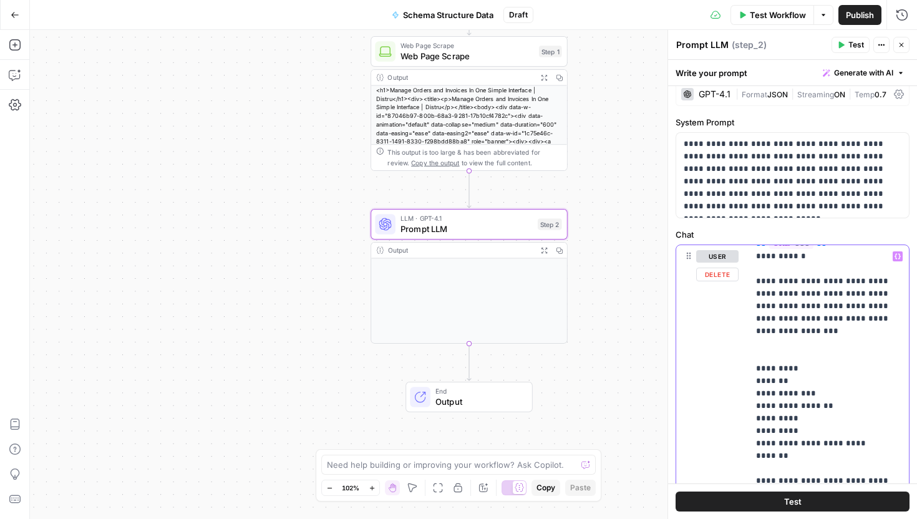
drag, startPoint x: 818, startPoint y: 267, endPoint x: 874, endPoint y: 483, distance: 223.1
click at [883, 497] on div "**********" at bounding box center [792, 289] width 249 height 459
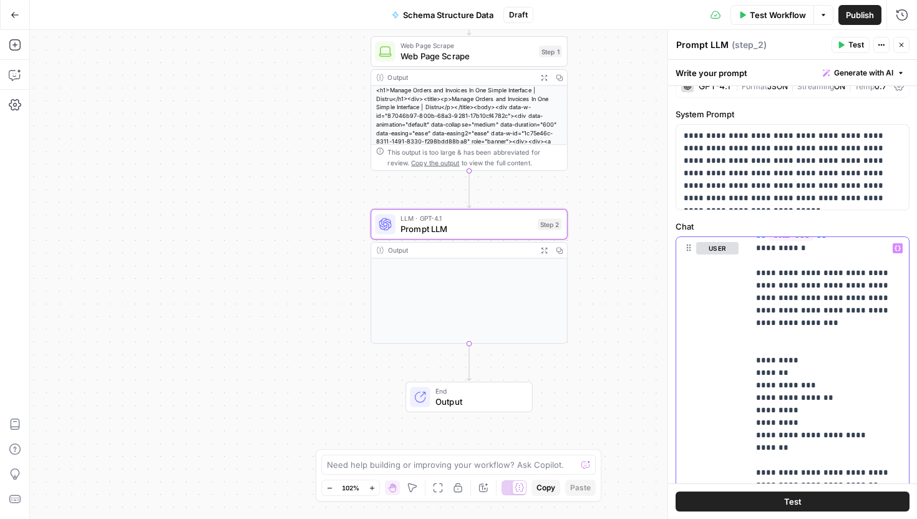
scroll to position [21, 0]
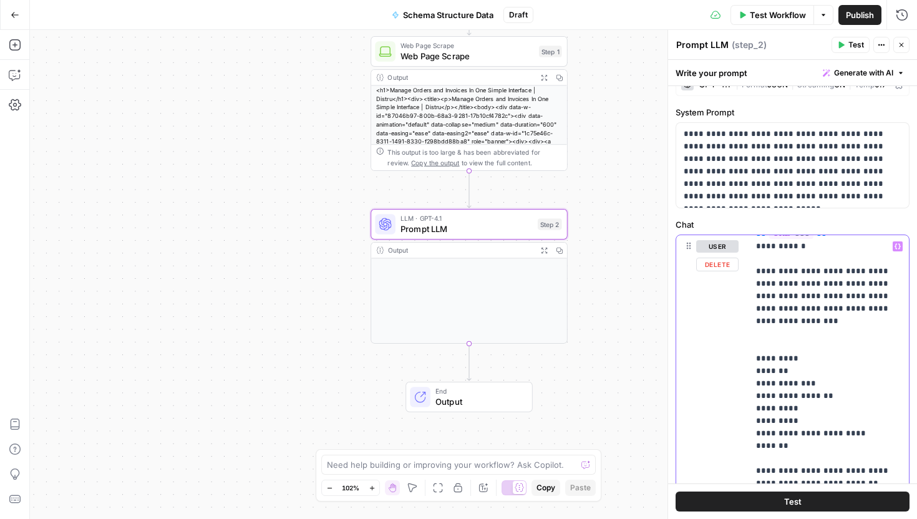
drag, startPoint x: 753, startPoint y: 285, endPoint x: 835, endPoint y: 474, distance: 206.8
click at [835, 473] on div "**********" at bounding box center [829, 489] width 160 height 509
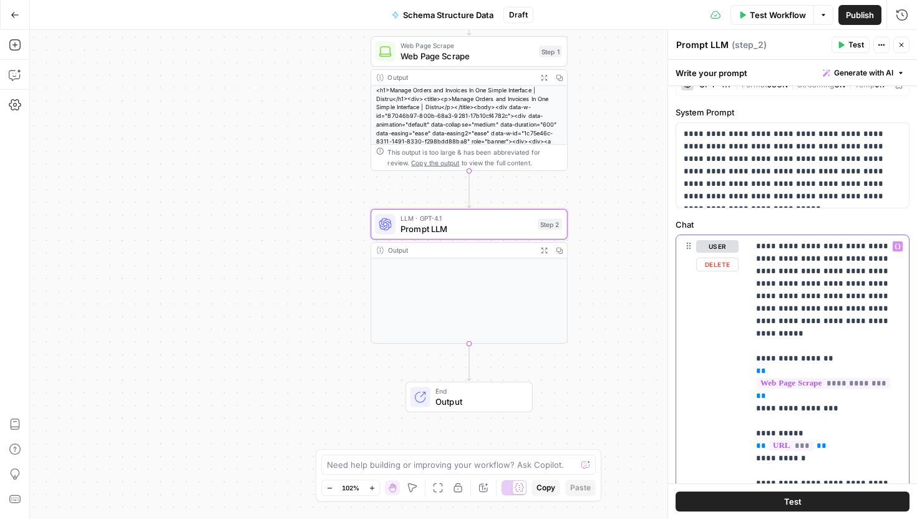
scroll to position [0, 0]
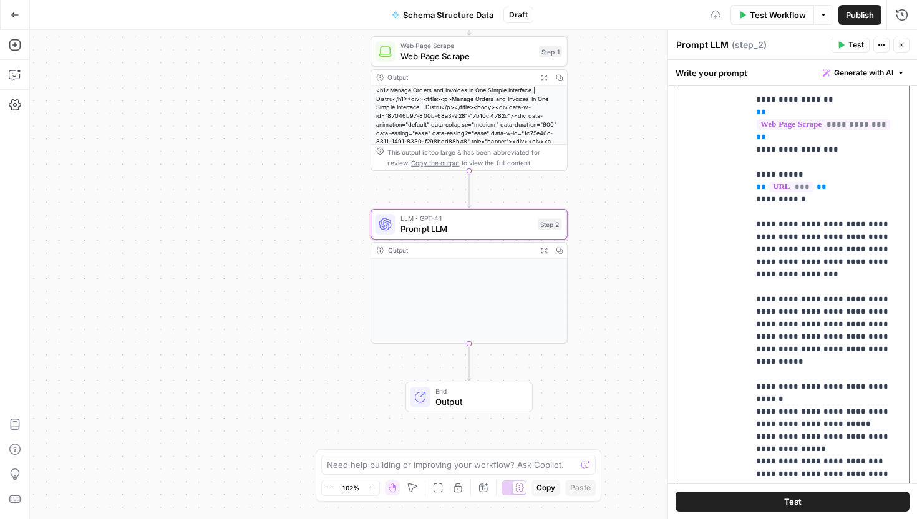
scroll to position [1, 0]
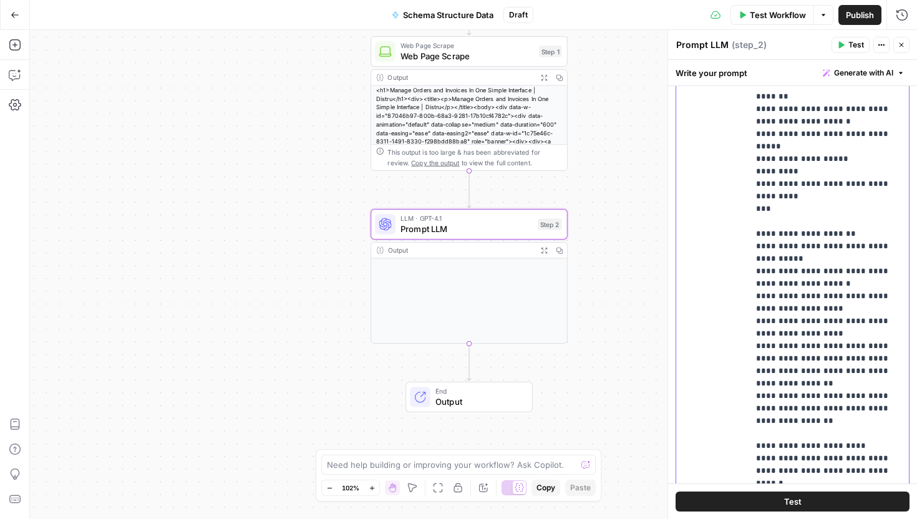
scroll to position [348, 0]
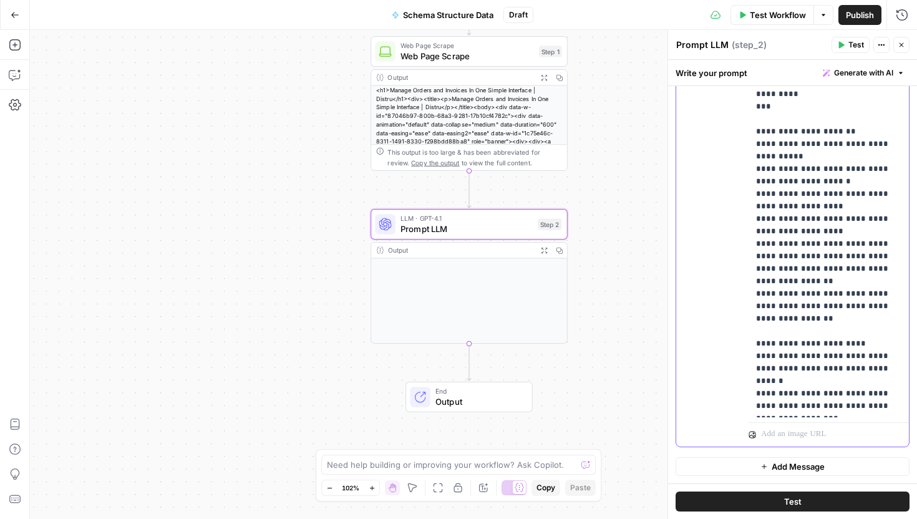
drag, startPoint x: 757, startPoint y: 293, endPoint x: 832, endPoint y: 424, distance: 150.9
click at [832, 424] on div "**********" at bounding box center [829, 178] width 160 height 538
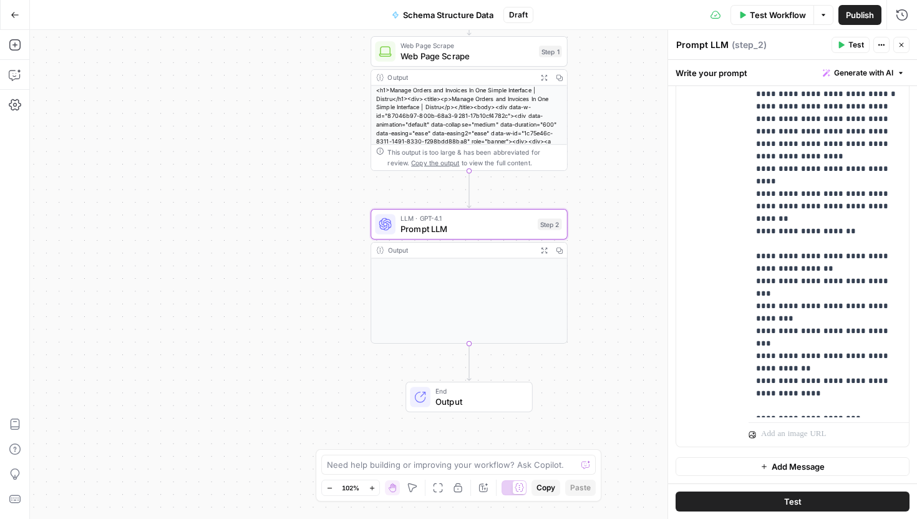
click at [825, 467] on span "Add Message" at bounding box center [798, 466] width 53 height 12
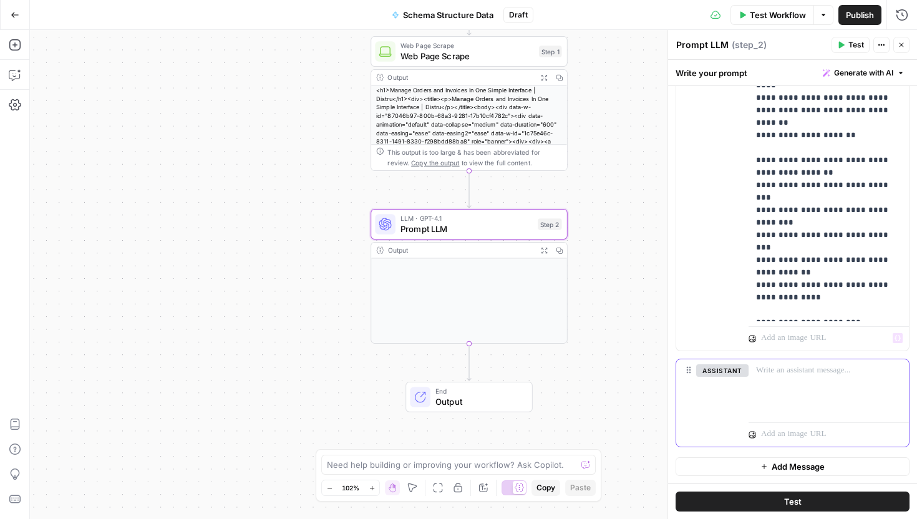
click at [782, 375] on p at bounding box center [828, 370] width 145 height 12
click at [726, 404] on div "assistant Delete" at bounding box center [722, 402] width 52 height 77
click at [810, 397] on div at bounding box center [829, 387] width 160 height 57
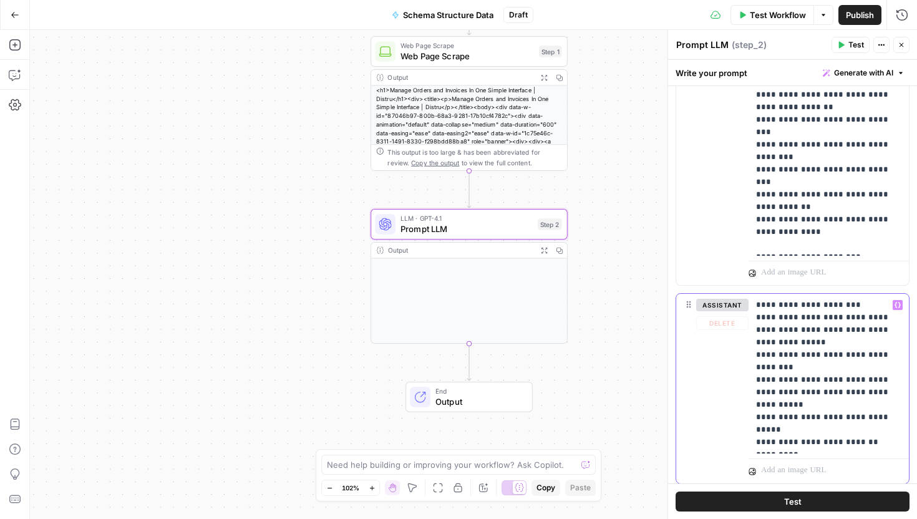
scroll to position [546, 0]
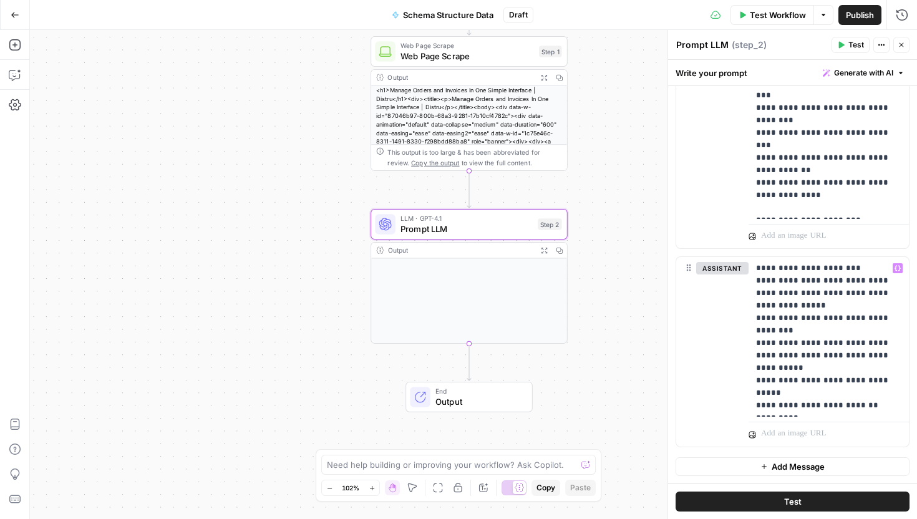
click at [802, 463] on span "Add Message" at bounding box center [798, 466] width 53 height 12
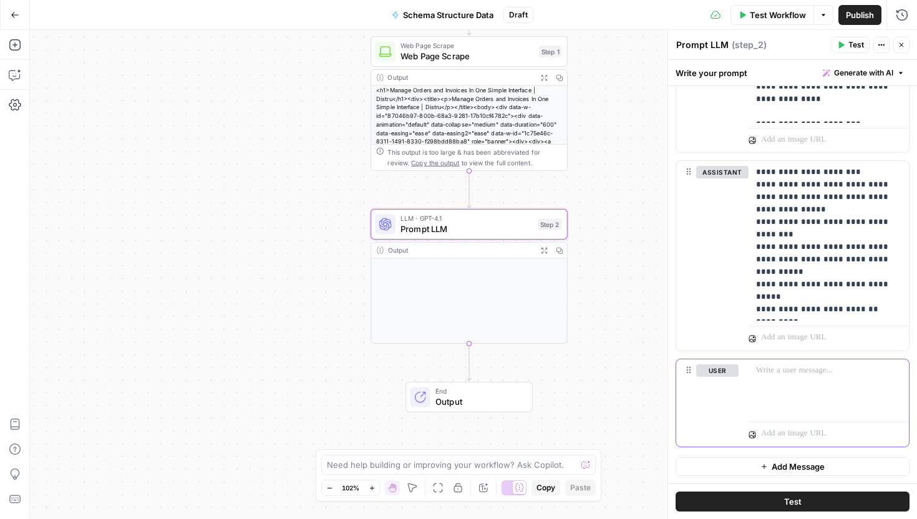
click at [809, 391] on div at bounding box center [829, 387] width 160 height 57
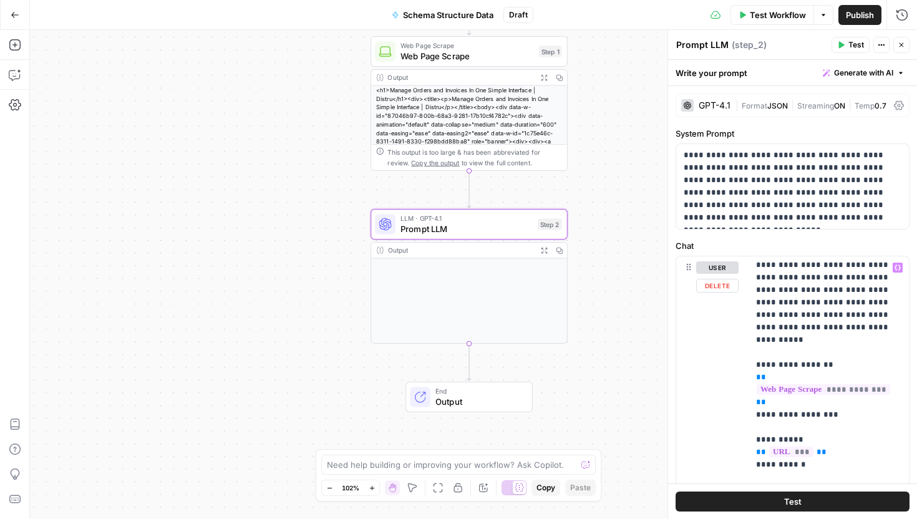
scroll to position [0, 0]
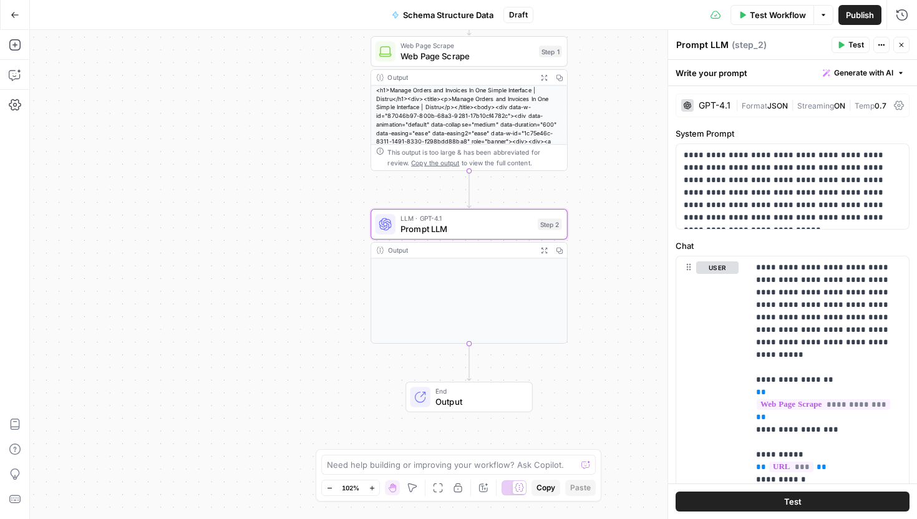
click at [774, 102] on span "JSON" at bounding box center [777, 105] width 21 height 9
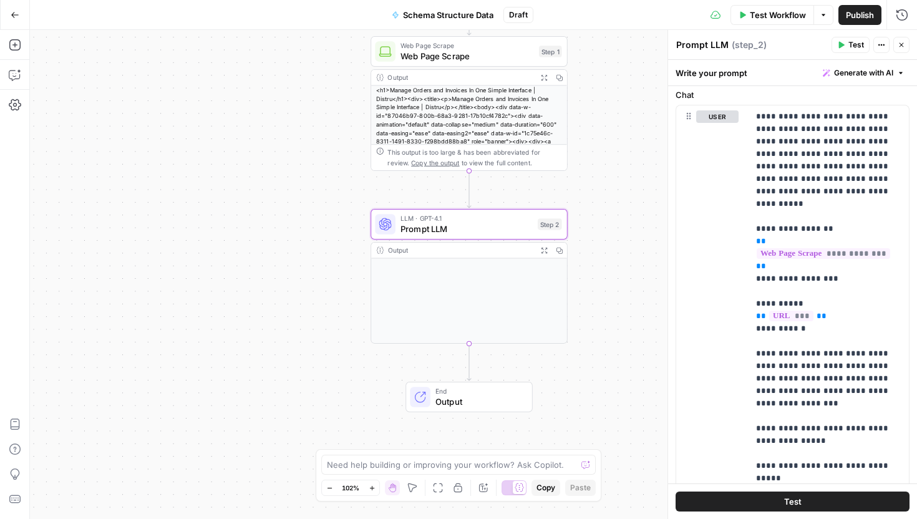
scroll to position [794, 0]
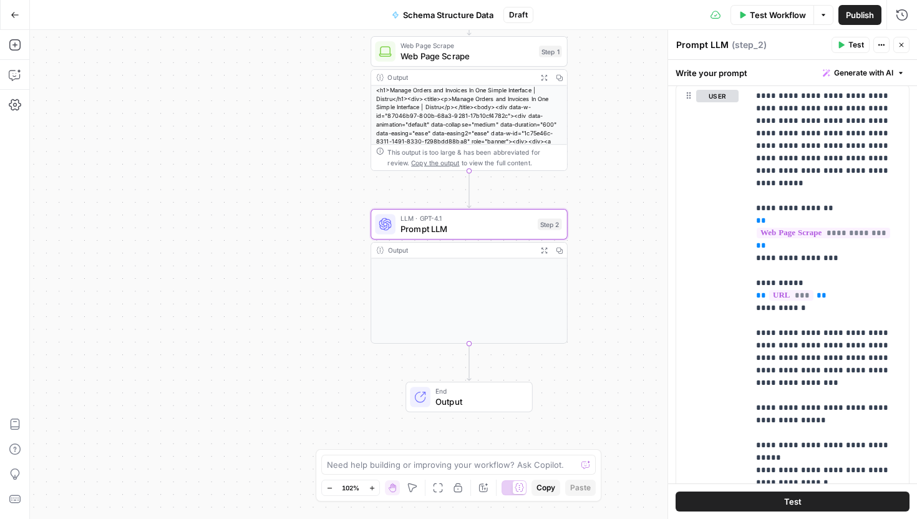
click at [805, 505] on button "Test" at bounding box center [793, 502] width 234 height 20
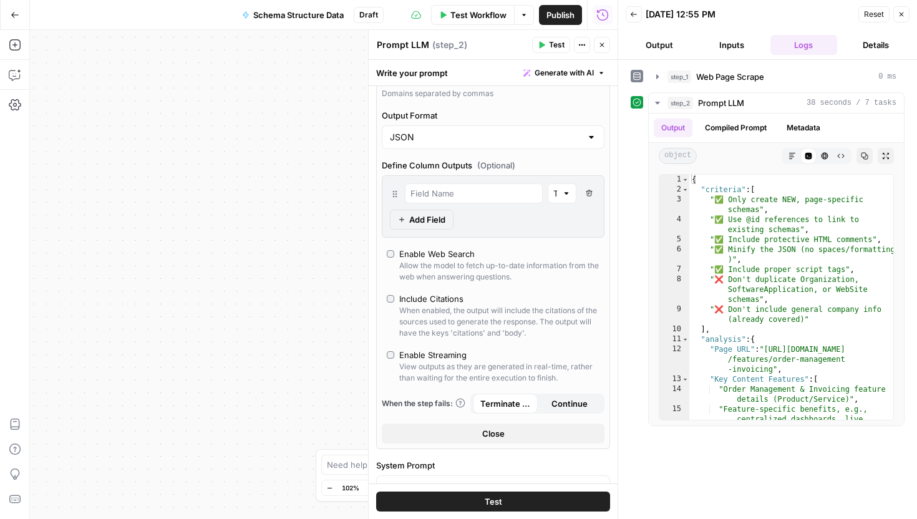
scroll to position [42, 0]
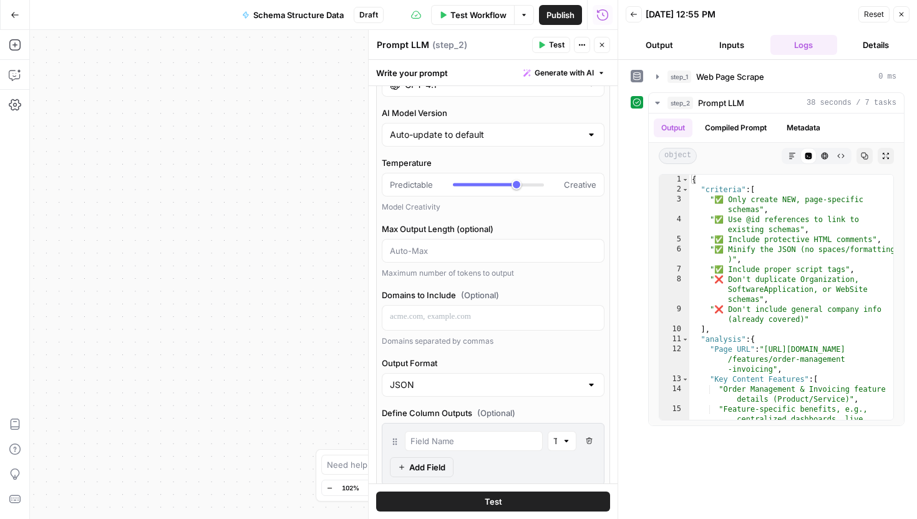
click at [343, 206] on div "Workflow Set Inputs Inputs Web Page Scrape Web Page Scrape Step 1 Output Expand…" at bounding box center [324, 274] width 588 height 489
click at [905, 16] on button "Close" at bounding box center [901, 14] width 16 height 16
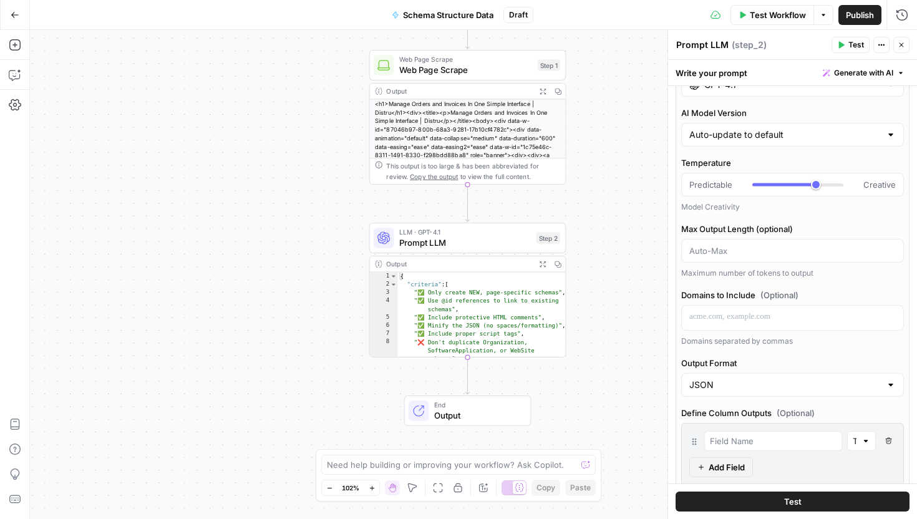
click at [480, 139] on div "<h1>Manage Orders and Invoices In One Simple Interface | Distru</h1><div><title…" at bounding box center [468, 168] width 196 height 137
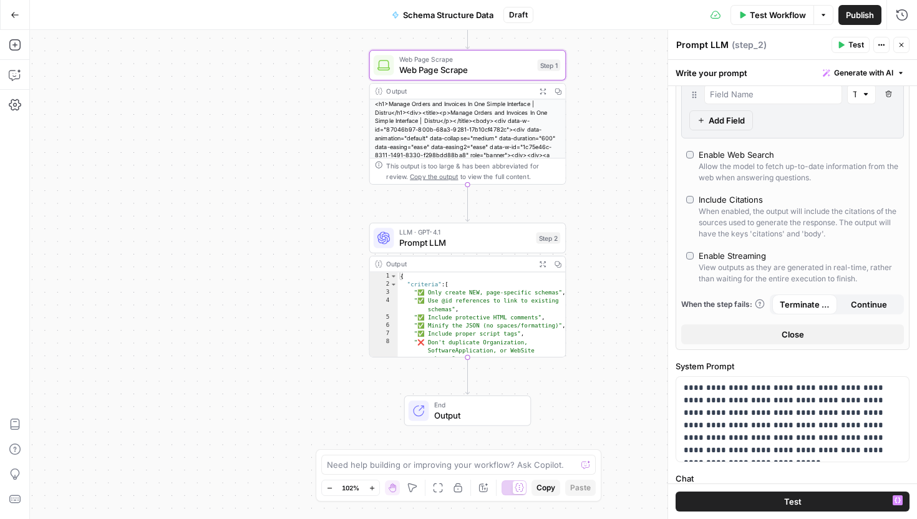
scroll to position [0, 0]
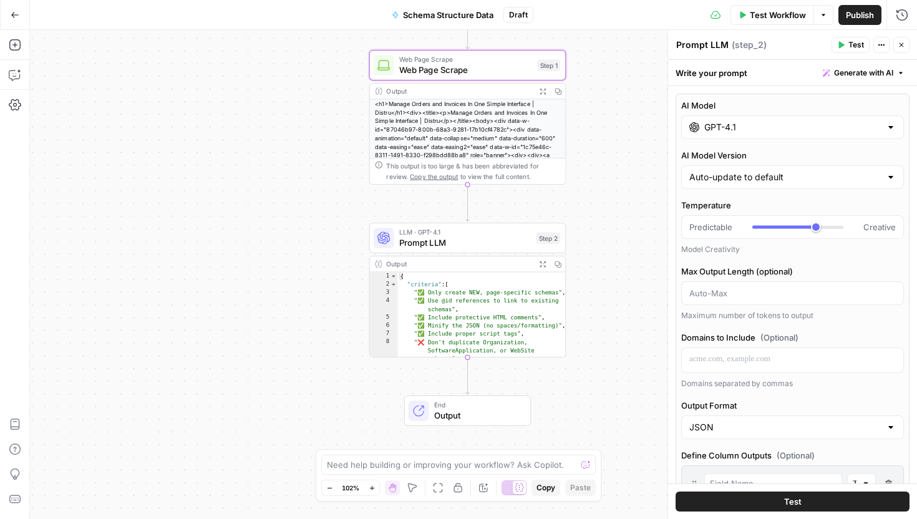
click at [886, 125] on div at bounding box center [891, 127] width 10 height 12
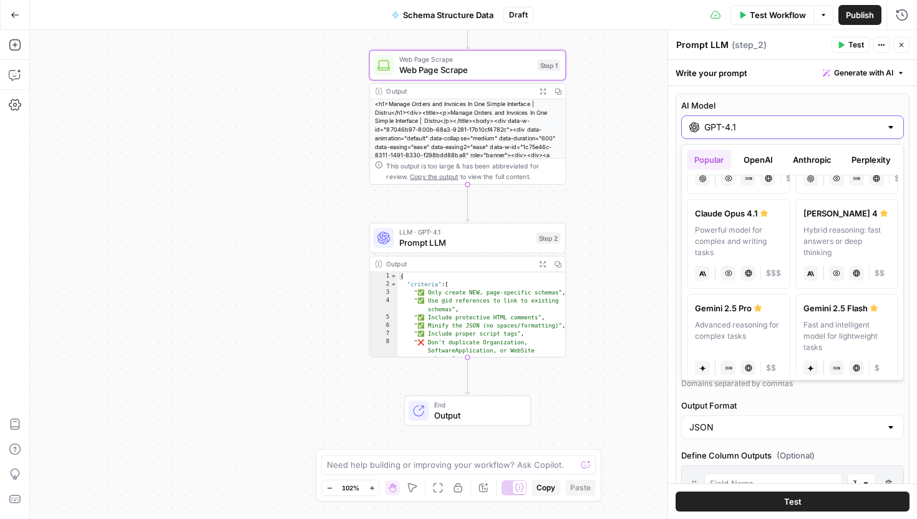
scroll to position [170, 0]
click at [851, 241] on div "Hybrid reasoning: fast answers or deep thinking" at bounding box center [847, 243] width 87 height 34
type input "[PERSON_NAME] 4"
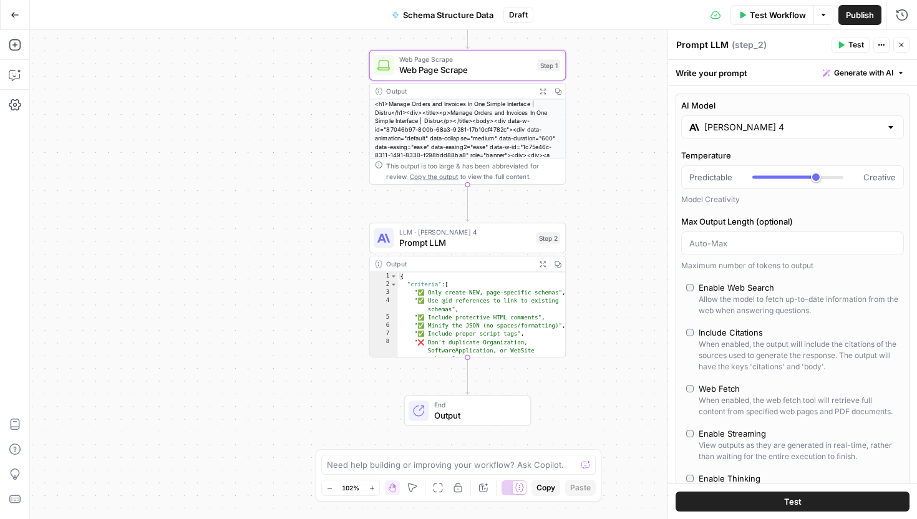
click at [845, 502] on button "Test" at bounding box center [793, 502] width 234 height 20
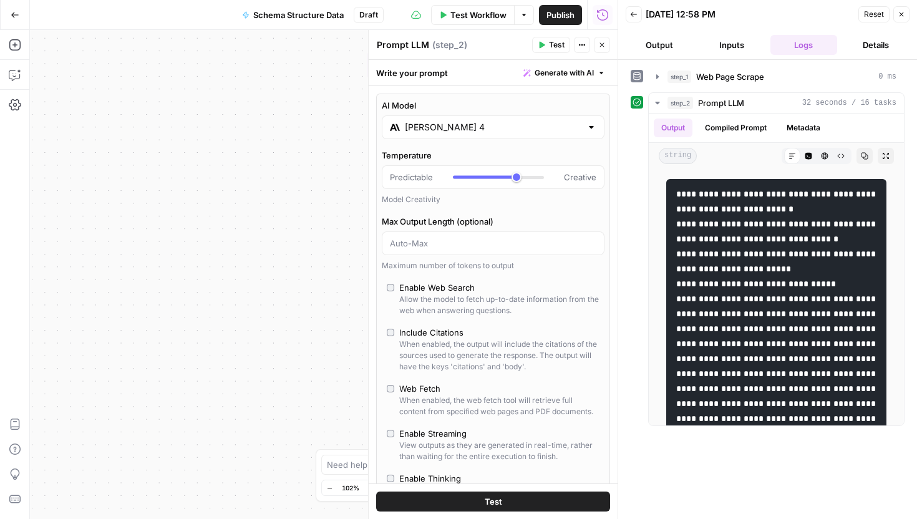
click at [881, 51] on button "Details" at bounding box center [875, 45] width 67 height 20
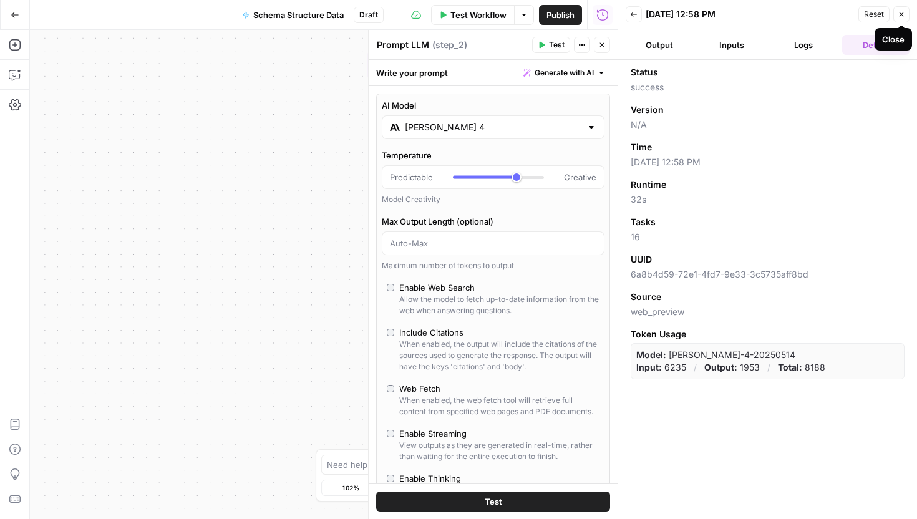
click at [901, 18] on button "Close" at bounding box center [901, 14] width 16 height 16
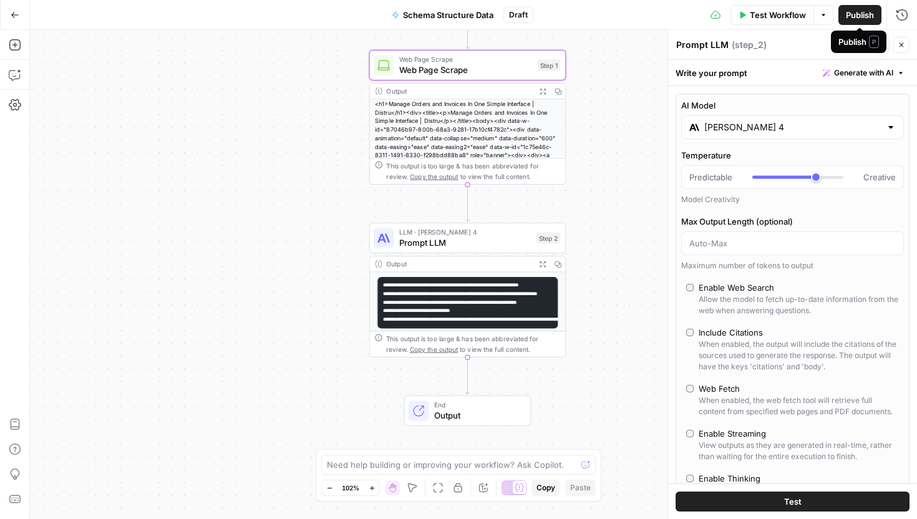
click at [852, 10] on span "Publish" at bounding box center [860, 15] width 28 height 12
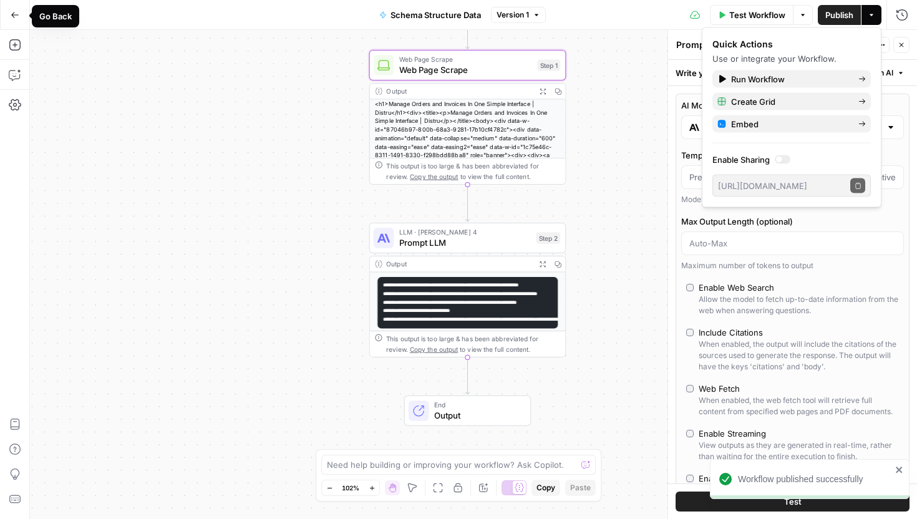
click at [14, 15] on icon "button" at bounding box center [15, 15] width 9 height 9
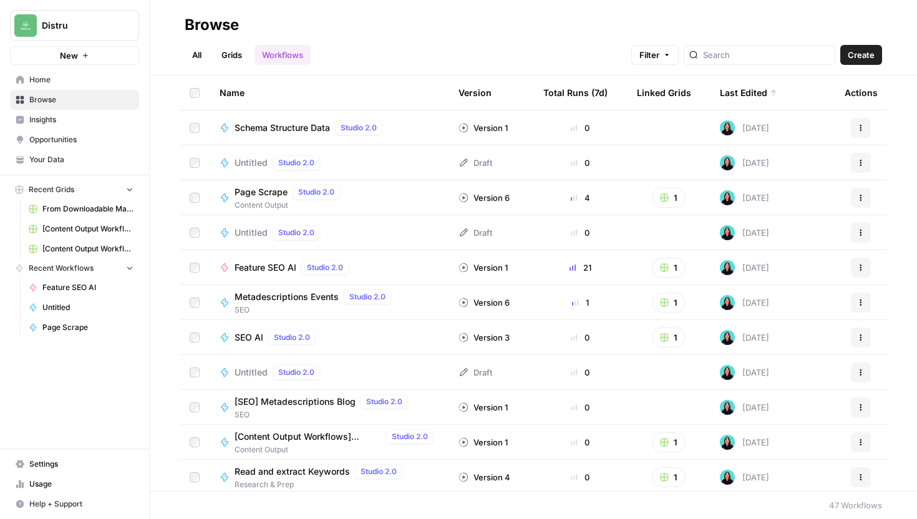
click at [275, 131] on span "Schema Structure Data" at bounding box center [282, 128] width 95 height 12
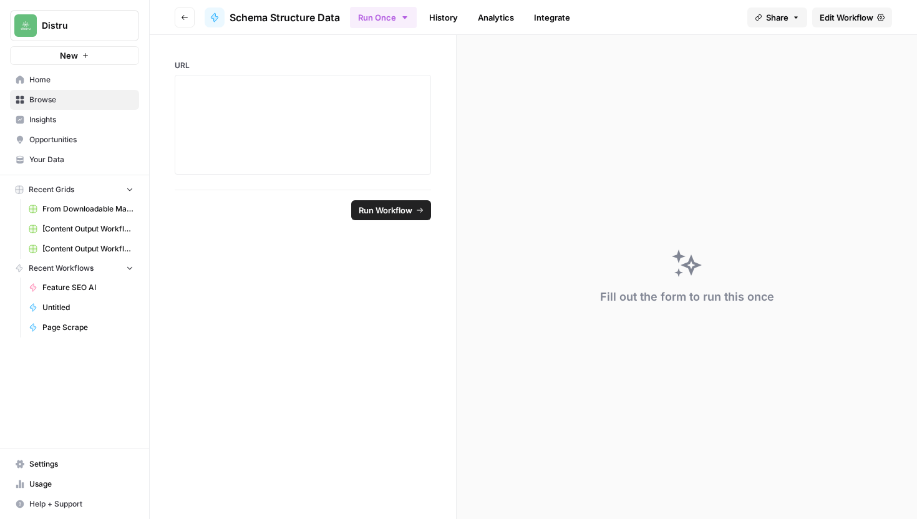
click at [842, 21] on span "Edit Workflow" at bounding box center [847, 17] width 54 height 12
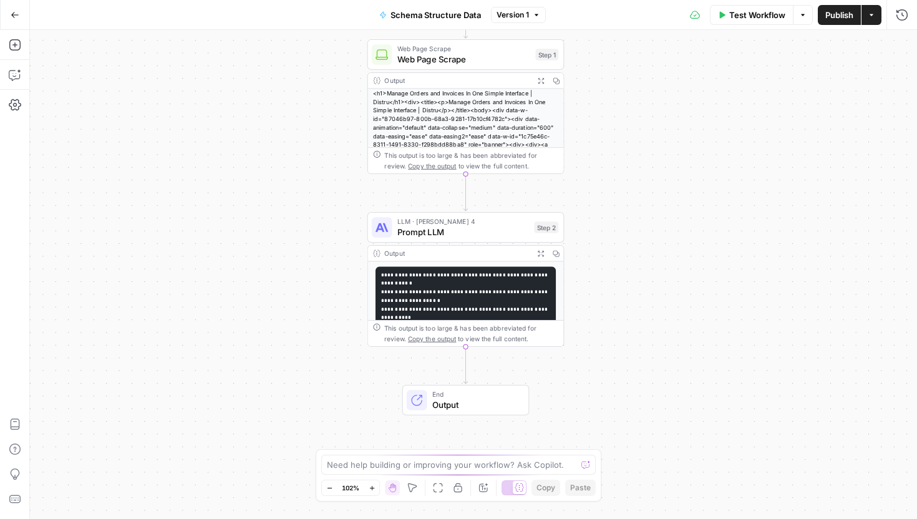
click at [522, 112] on div "<h1>Manage Orders and Invoices In One Simple Interface | Distru</h1><div><title…" at bounding box center [466, 157] width 196 height 137
click at [538, 81] on icon "button" at bounding box center [540, 80] width 7 height 7
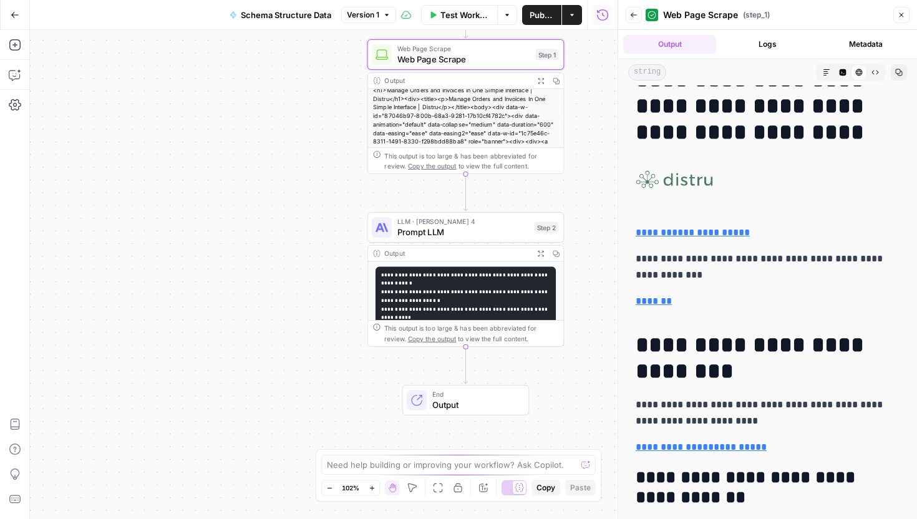
scroll to position [0, 0]
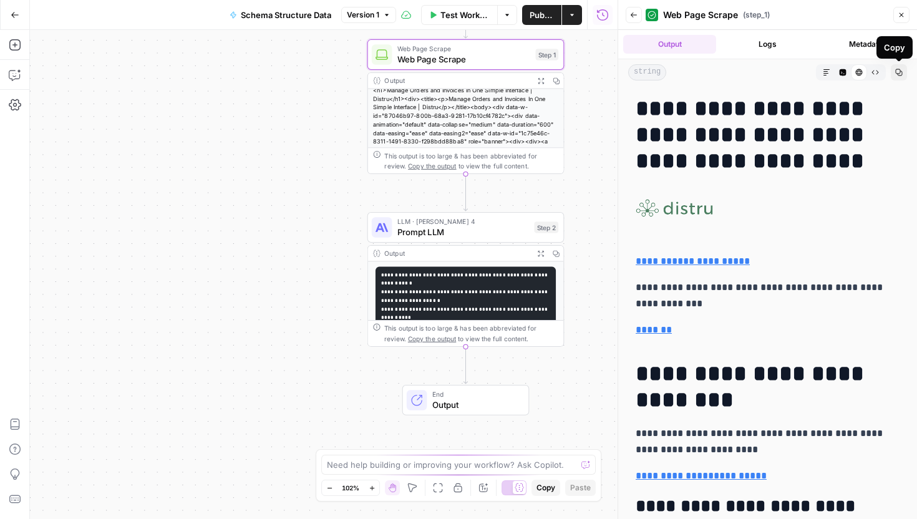
click at [902, 21] on button "Close" at bounding box center [901, 15] width 16 height 16
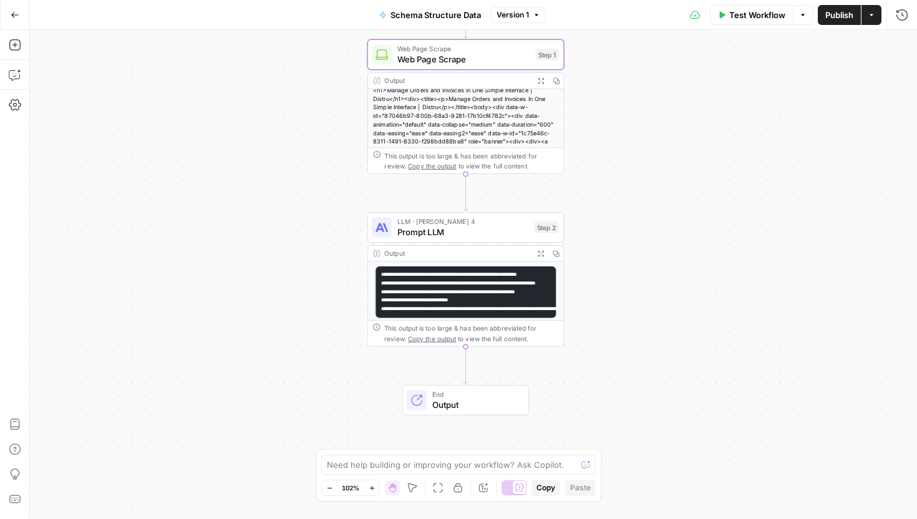
click at [495, 223] on span "LLM · [PERSON_NAME] 4" at bounding box center [463, 222] width 132 height 10
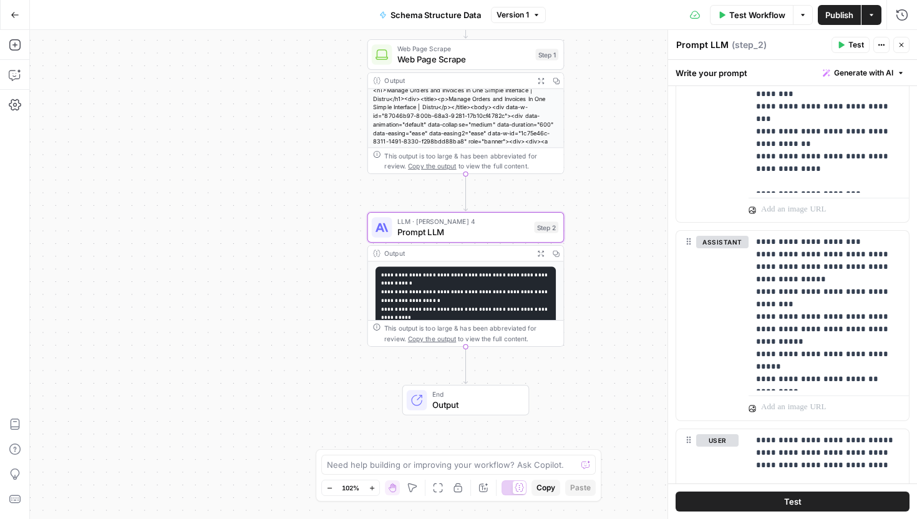
scroll to position [584, 0]
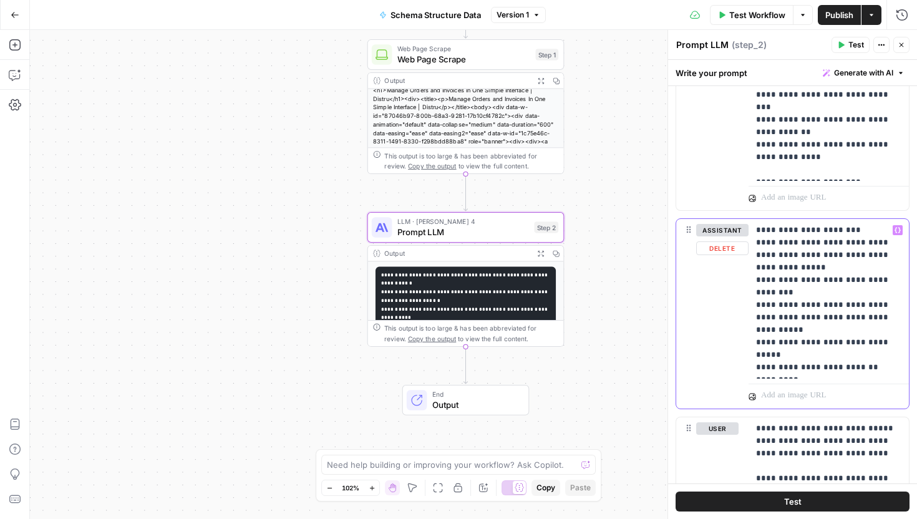
drag, startPoint x: 752, startPoint y: 230, endPoint x: 893, endPoint y: 314, distance: 164.3
click at [893, 314] on div "**********" at bounding box center [829, 299] width 160 height 160
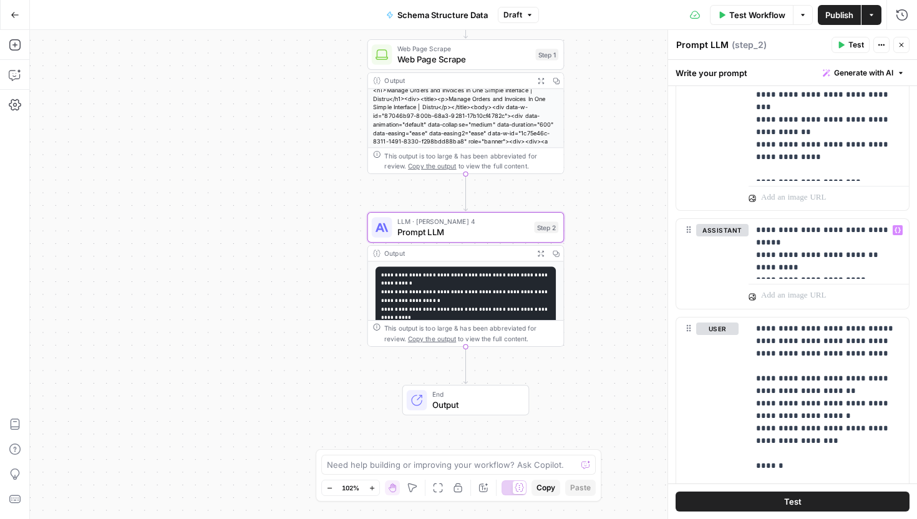
click at [814, 500] on button "Test" at bounding box center [793, 502] width 234 height 20
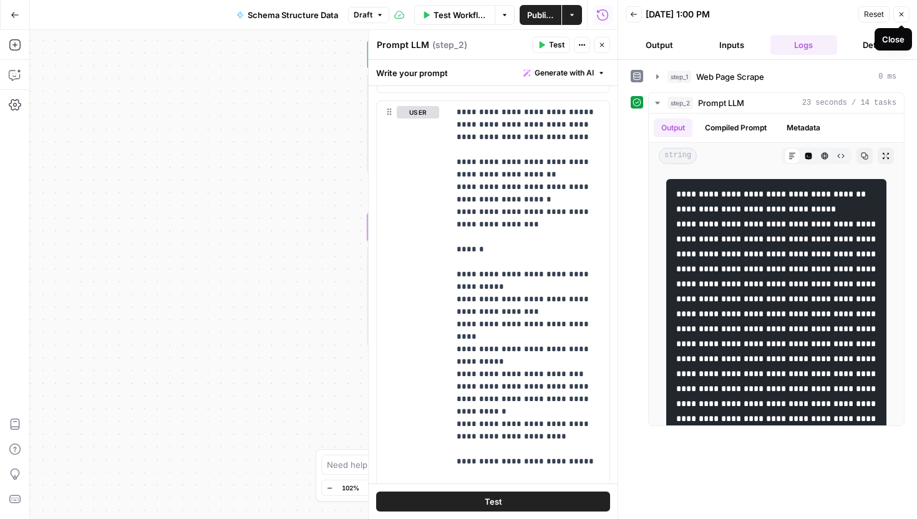
click at [903, 16] on icon "button" at bounding box center [902, 14] width 4 height 4
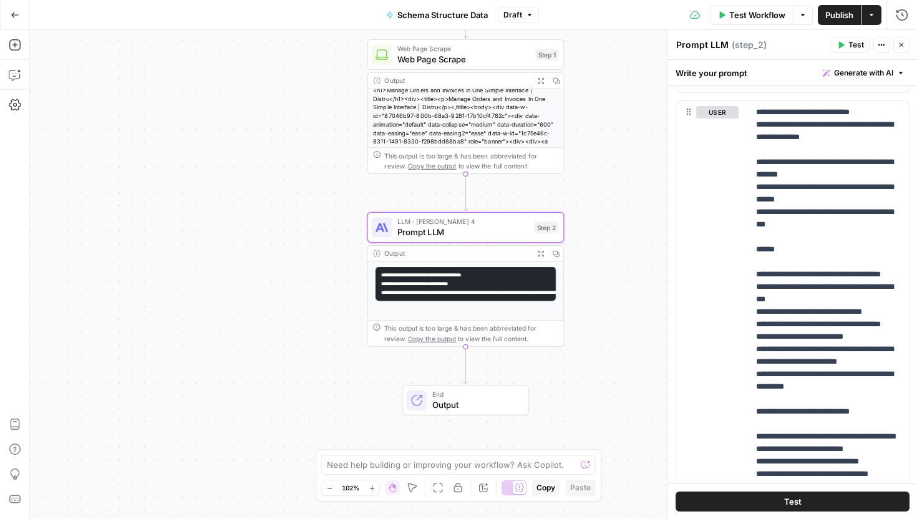
click at [839, 14] on span "Publish" at bounding box center [839, 15] width 28 height 12
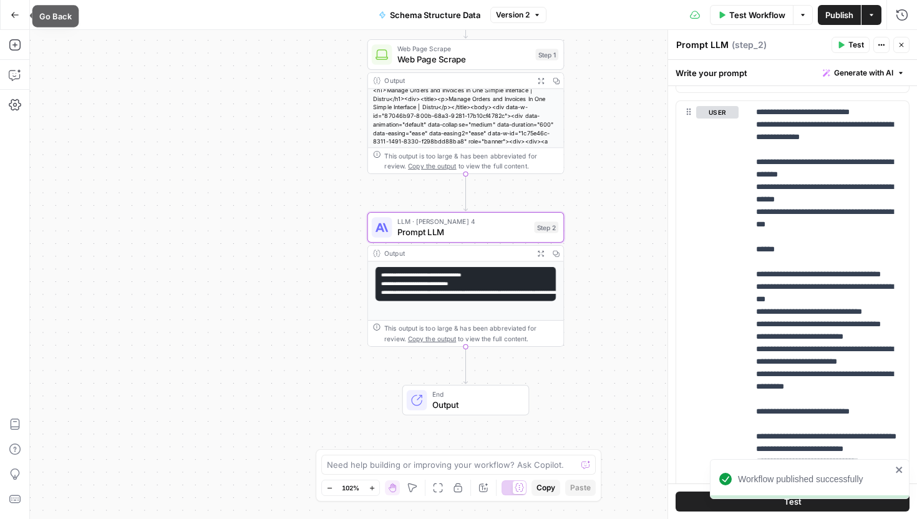
click at [11, 19] on icon "button" at bounding box center [15, 15] width 9 height 9
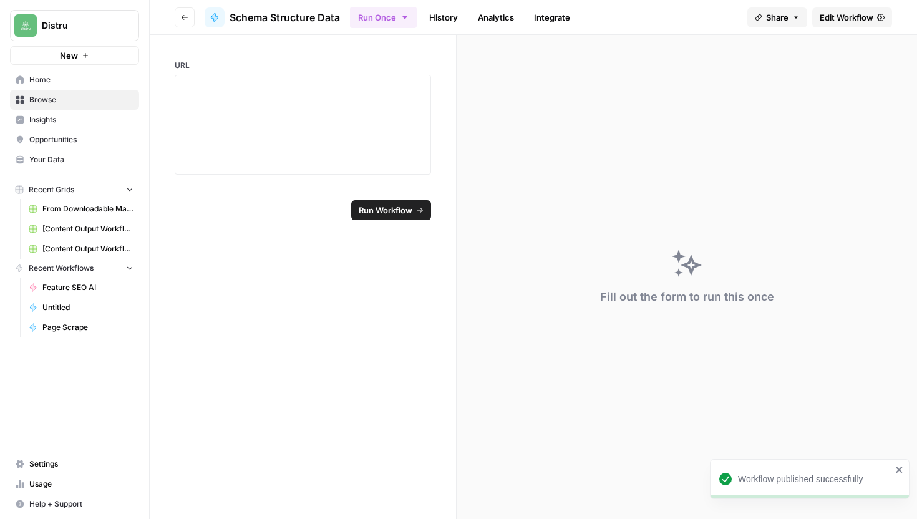
click at [177, 10] on button "Go back" at bounding box center [185, 17] width 20 height 20
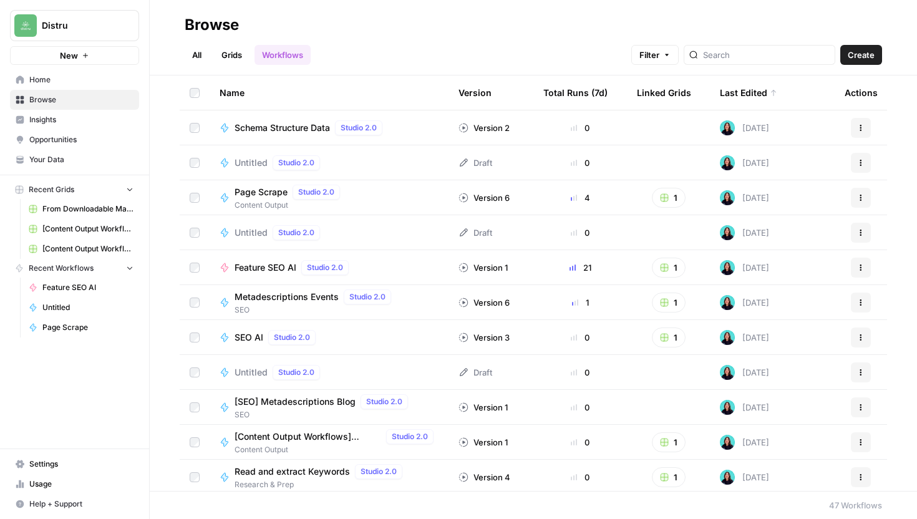
click at [234, 56] on link "Grids" at bounding box center [232, 55] width 36 height 20
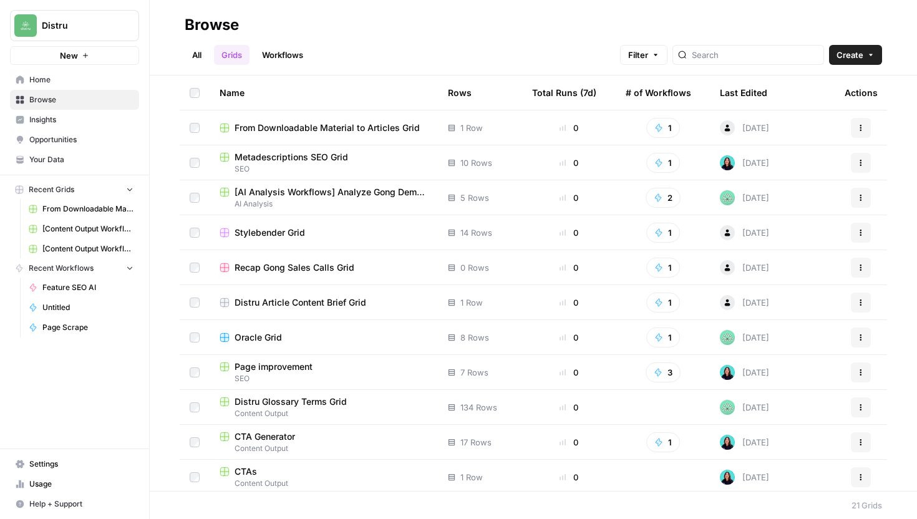
click at [280, 55] on link "Workflows" at bounding box center [283, 55] width 56 height 20
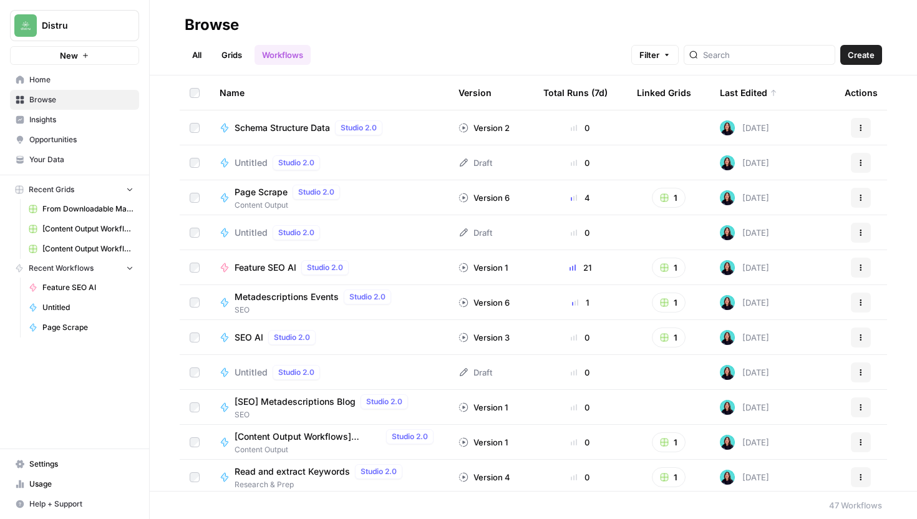
click at [288, 57] on link "Workflows" at bounding box center [283, 55] width 56 height 20
click at [865, 128] on button "Actions" at bounding box center [861, 128] width 20 height 20
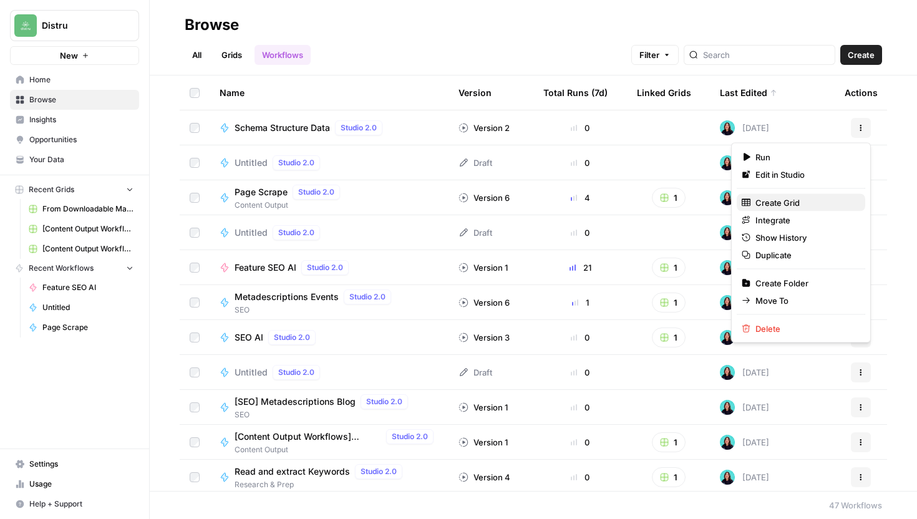
click at [796, 200] on span "Create Grid" at bounding box center [806, 203] width 100 height 12
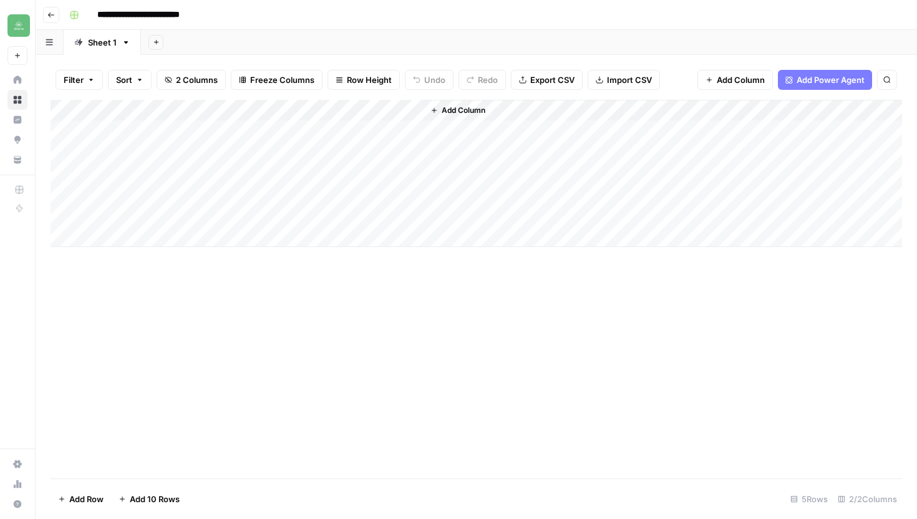
click at [112, 42] on div "Sheet 1" at bounding box center [102, 42] width 29 height 12
type input "*"
type input "********"
click at [161, 123] on div "Add Column" at bounding box center [477, 173] width 852 height 147
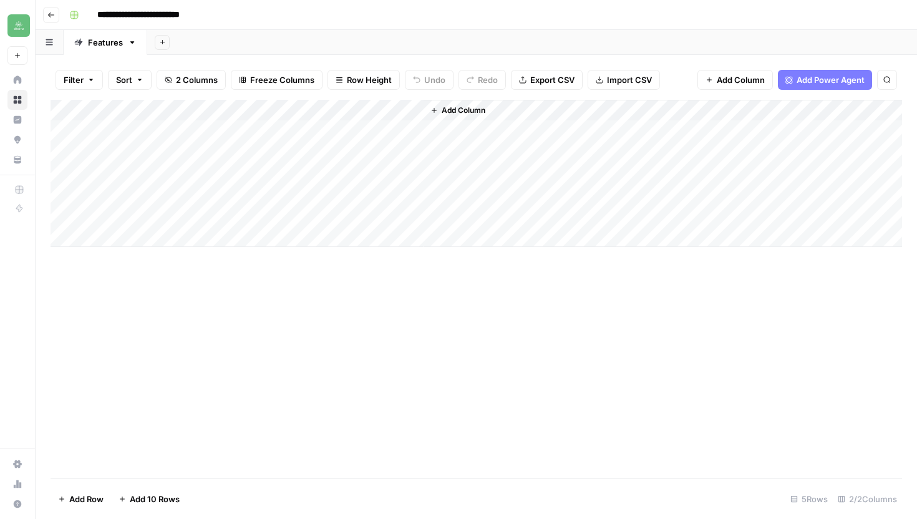
click at [156, 43] on button "Add Sheet" at bounding box center [162, 42] width 15 height 15
click at [178, 42] on div "Add Sheet" at bounding box center [532, 42] width 770 height 25
click at [160, 42] on icon "button" at bounding box center [162, 42] width 4 height 4
click at [209, 42] on div "Add Sheet" at bounding box center [532, 42] width 770 height 25
click at [208, 165] on div "Add Column" at bounding box center [477, 173] width 852 height 147
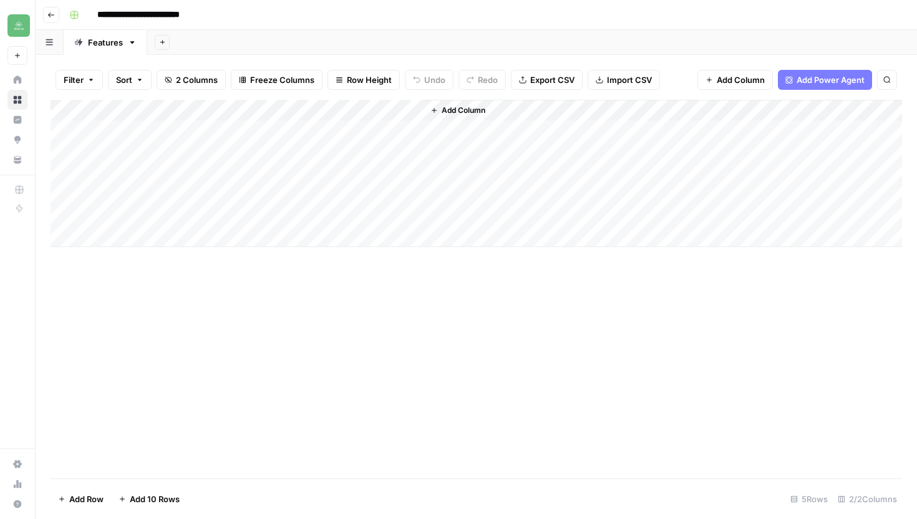
click at [204, 134] on div "Add Column" at bounding box center [477, 173] width 852 height 147
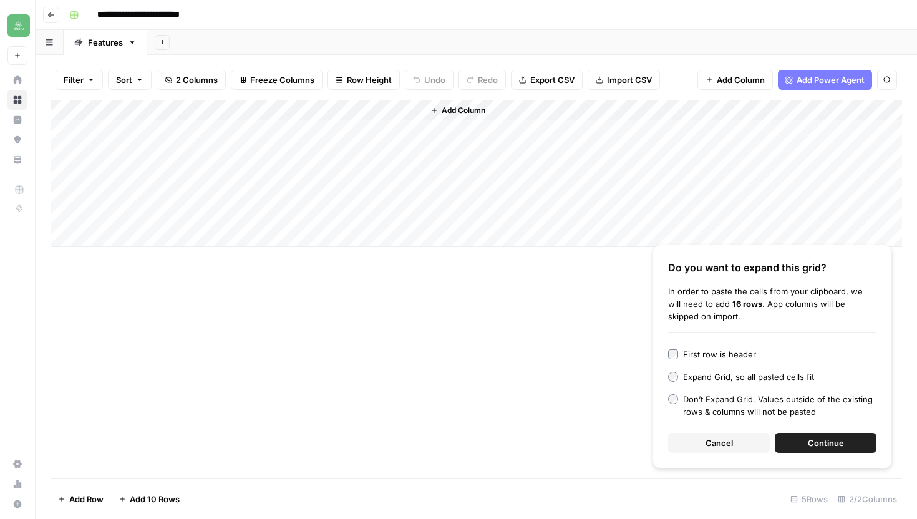
click at [848, 447] on button "Continue" at bounding box center [826, 443] width 102 height 20
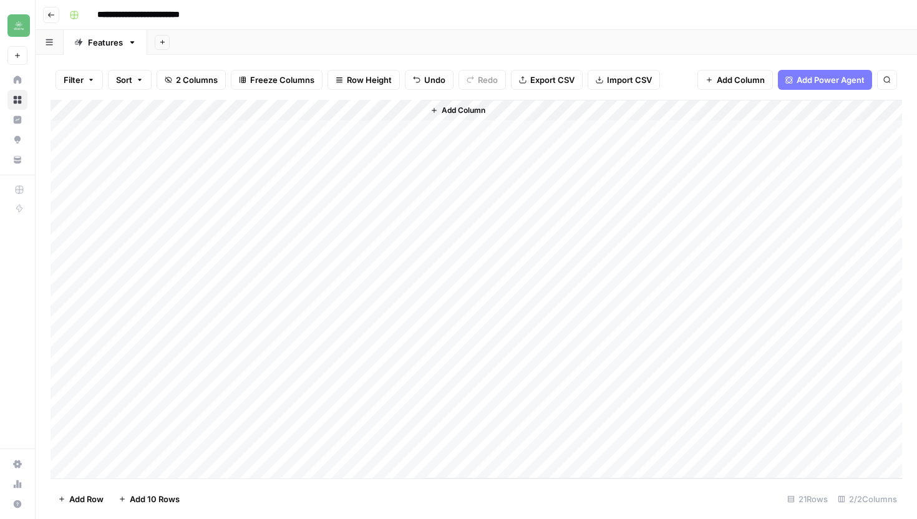
click at [412, 108] on div "Add Column" at bounding box center [477, 289] width 852 height 379
click at [454, 142] on span "All Rows" at bounding box center [456, 139] width 79 height 12
click at [50, 16] on icon "button" at bounding box center [50, 14] width 7 height 7
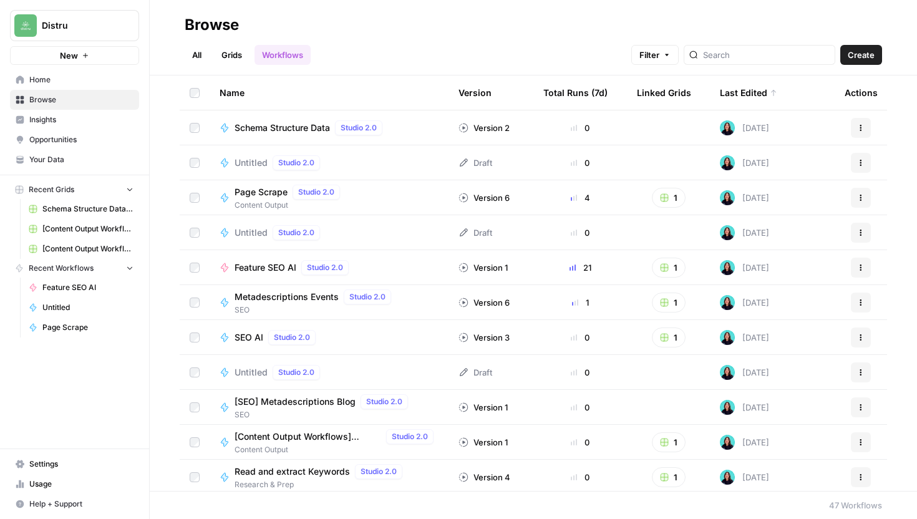
click at [275, 197] on span "Page Scrape" at bounding box center [261, 192] width 53 height 12
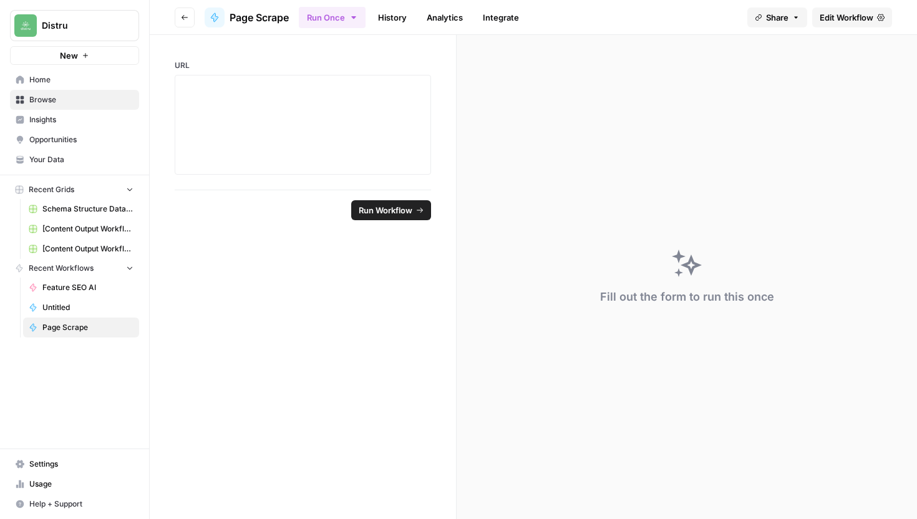
click at [187, 22] on button "Go back" at bounding box center [185, 17] width 20 height 20
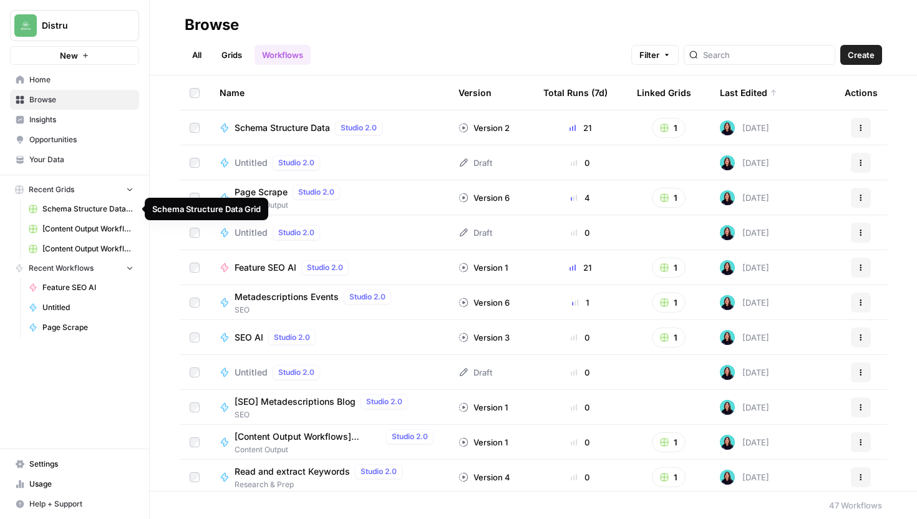
click at [88, 117] on span "Insights" at bounding box center [81, 119] width 104 height 11
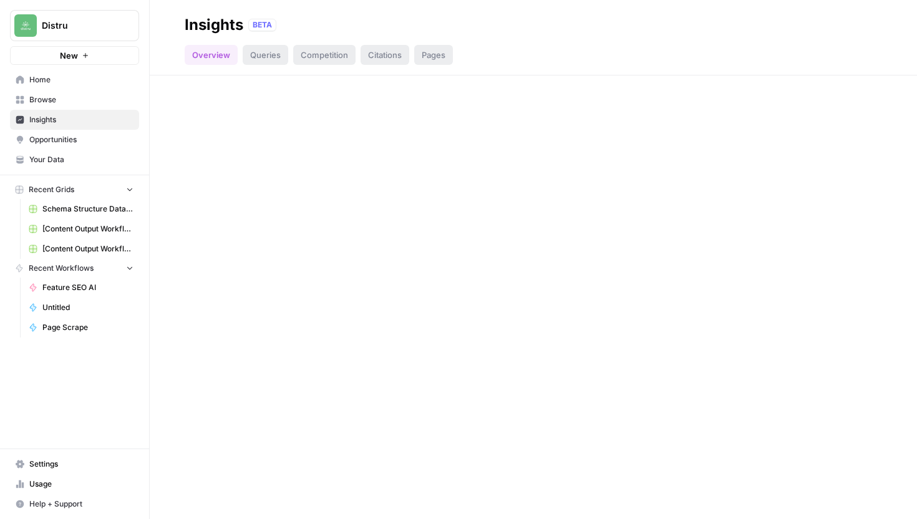
click at [79, 99] on span "Browse" at bounding box center [81, 99] width 104 height 11
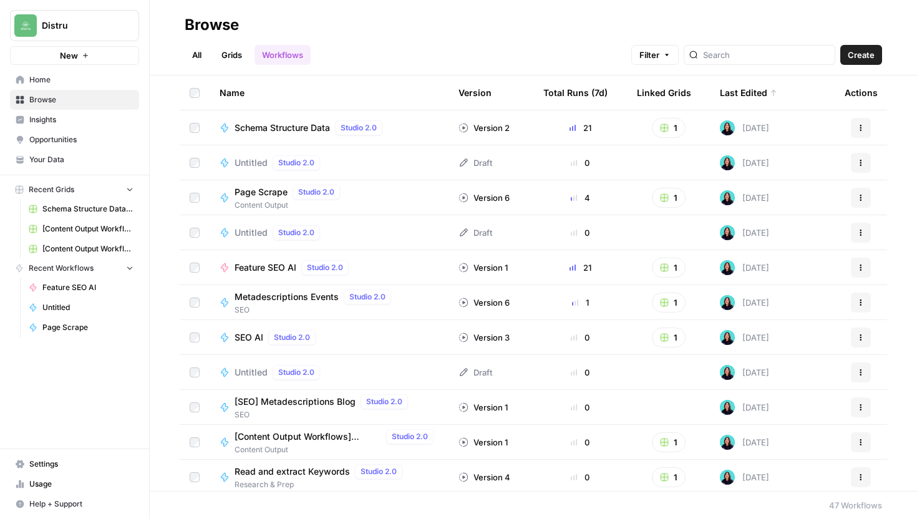
click at [229, 57] on link "Grids" at bounding box center [232, 55] width 36 height 20
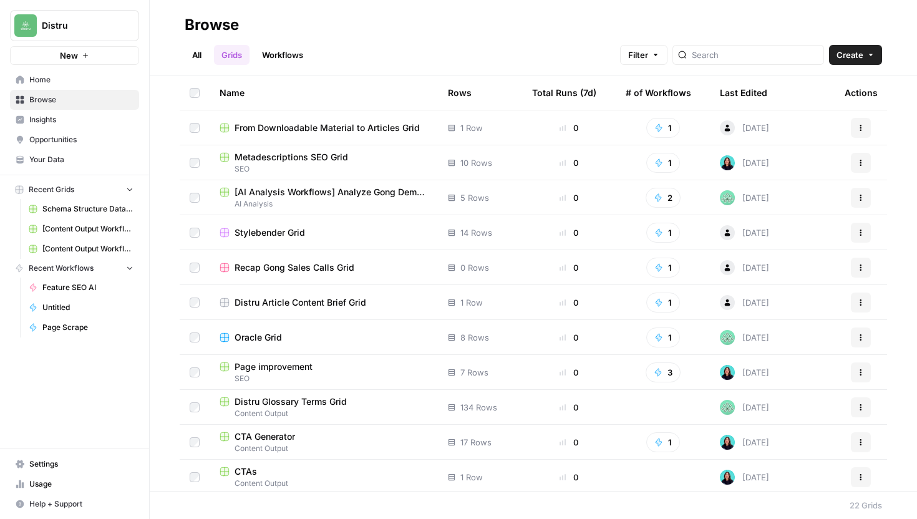
click at [326, 244] on td "Stylebender Grid" at bounding box center [324, 232] width 228 height 34
click at [570, 92] on div "Total Runs (7d)" at bounding box center [564, 92] width 64 height 34
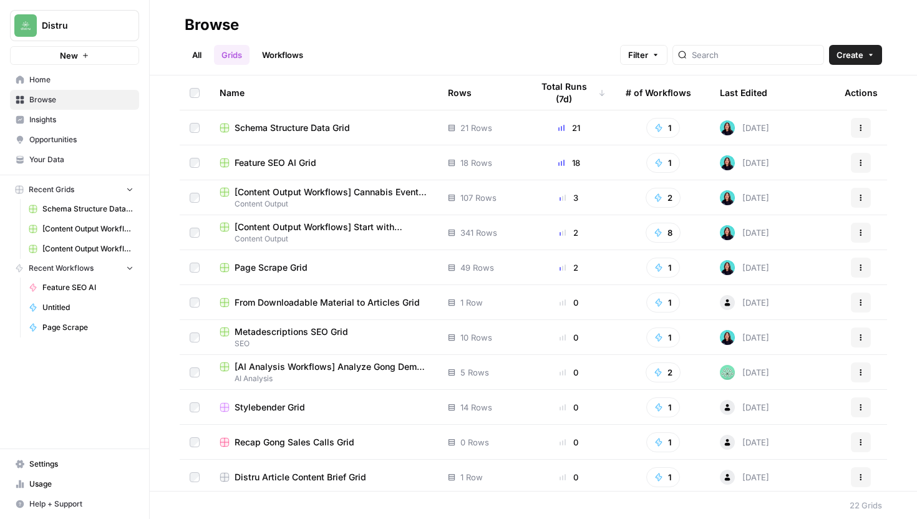
click at [374, 275] on td "Page Scrape Grid" at bounding box center [324, 267] width 228 height 34
click at [292, 271] on span "Page Scrape Grid" at bounding box center [271, 267] width 73 height 12
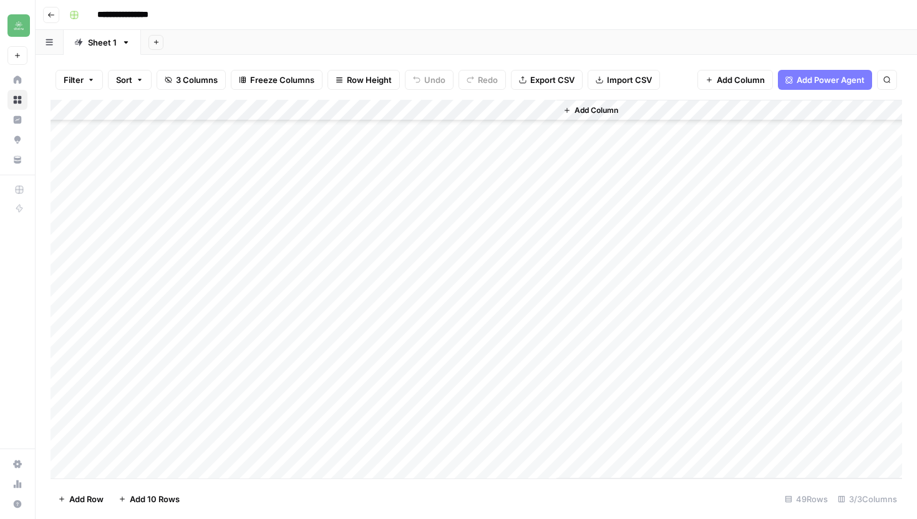
scroll to position [702, 0]
click at [199, 464] on div "Add Column" at bounding box center [477, 289] width 852 height 379
click at [229, 444] on textarea at bounding box center [213, 447] width 239 height 17
type textarea "**********"
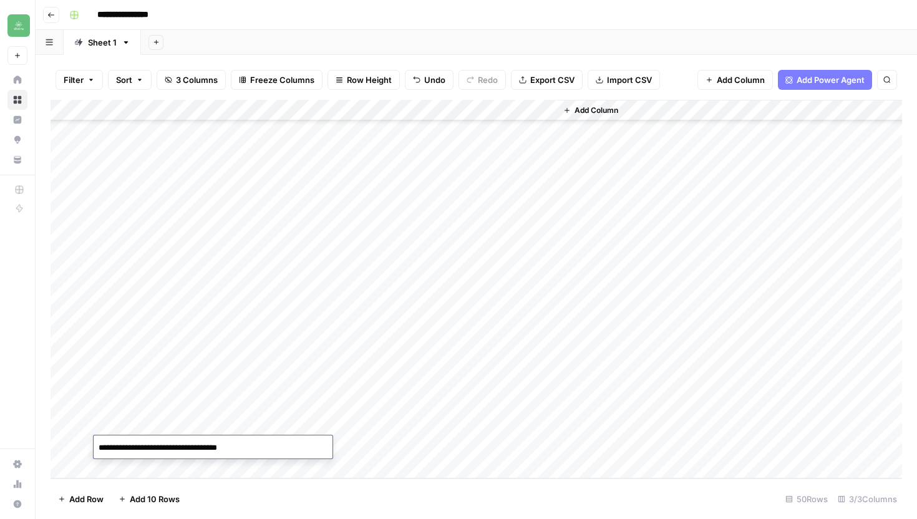
click at [386, 448] on div "Add Column" at bounding box center [477, 289] width 852 height 379
click at [502, 442] on div "Add Column" at bounding box center [477, 289] width 852 height 379
click at [505, 443] on div "Add Column" at bounding box center [477, 289] width 852 height 379
